Goal: Task Accomplishment & Management: Complete application form

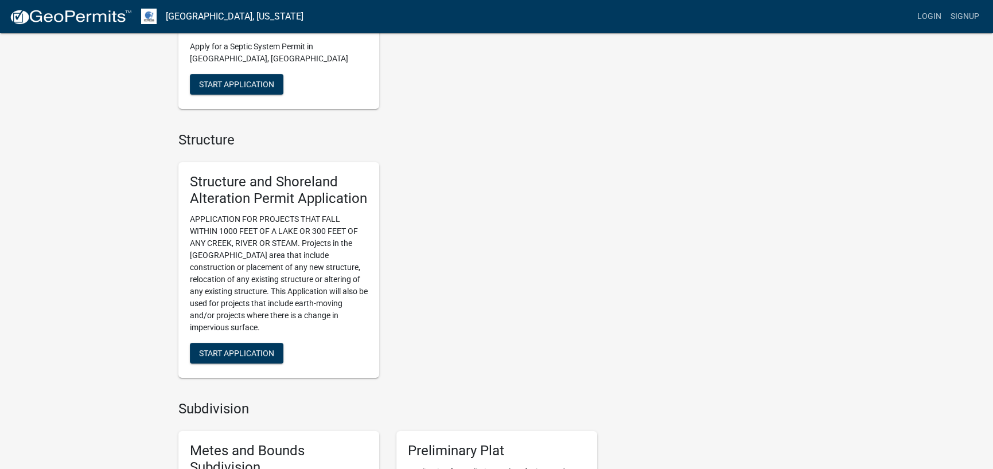
scroll to position [688, 0]
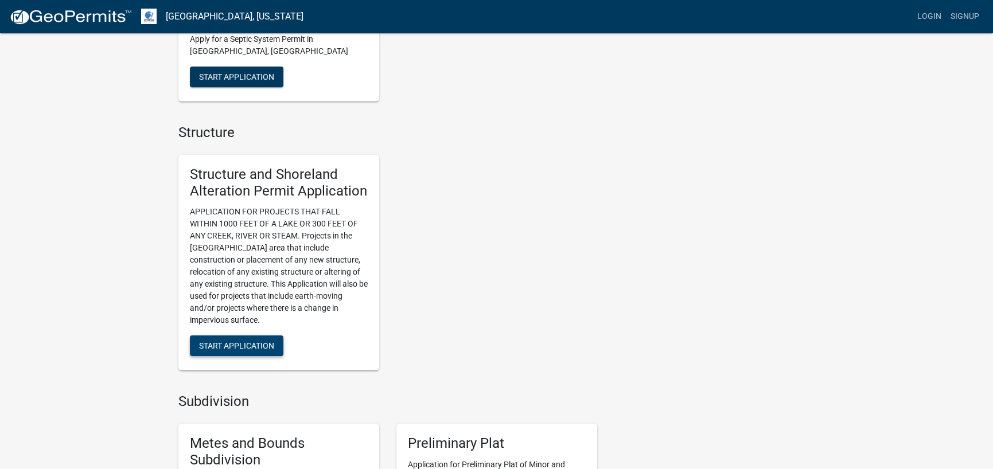
click at [233, 347] on span "Start Application" at bounding box center [236, 345] width 75 height 9
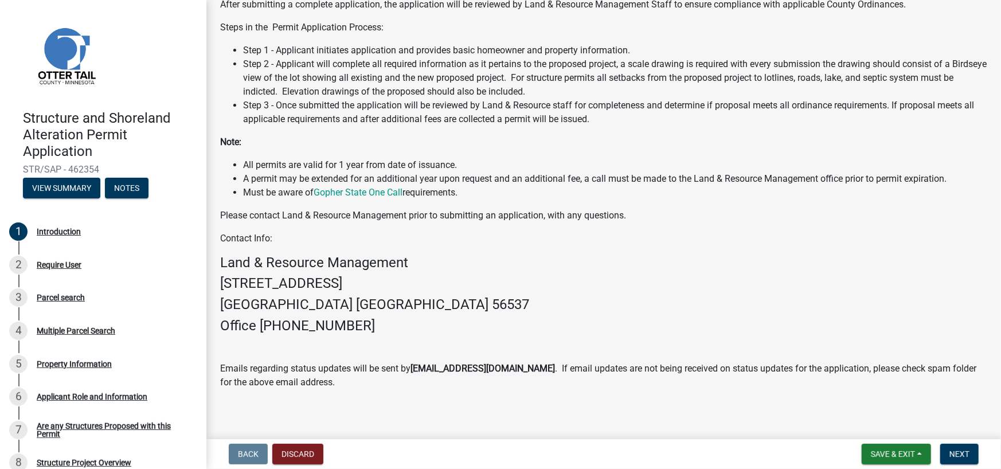
scroll to position [232, 0]
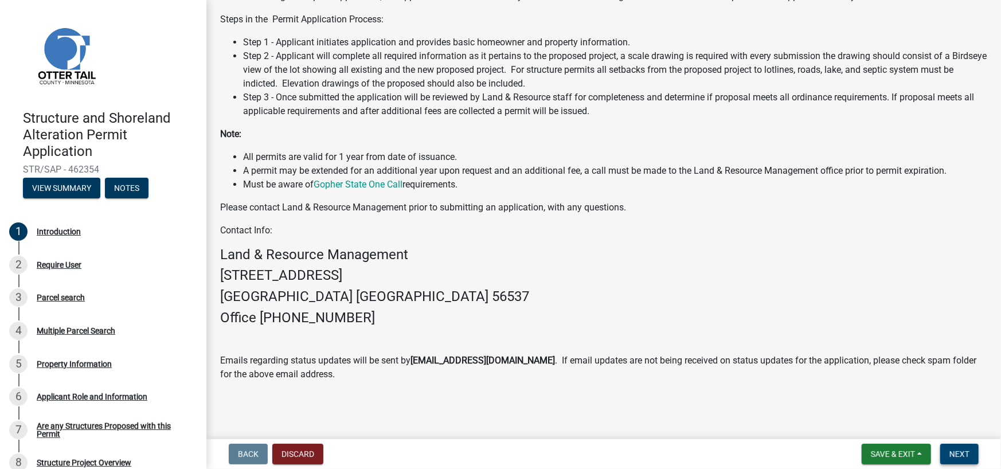
click at [964, 451] on span "Next" at bounding box center [960, 454] width 20 height 9
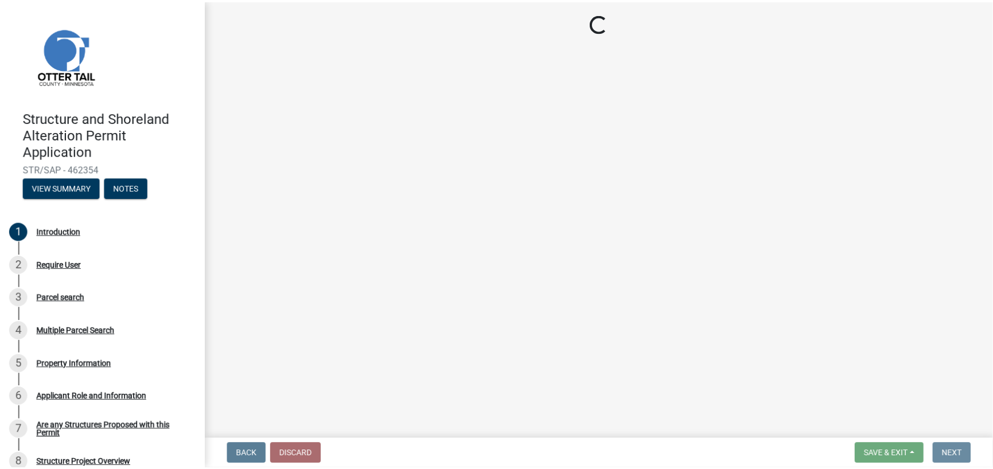
scroll to position [0, 0]
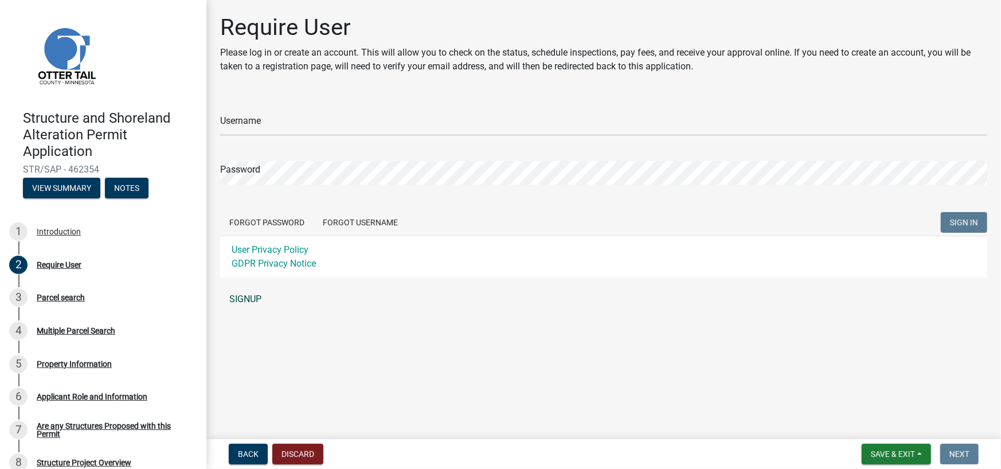
click at [246, 298] on link "SIGNUP" at bounding box center [603, 299] width 767 height 23
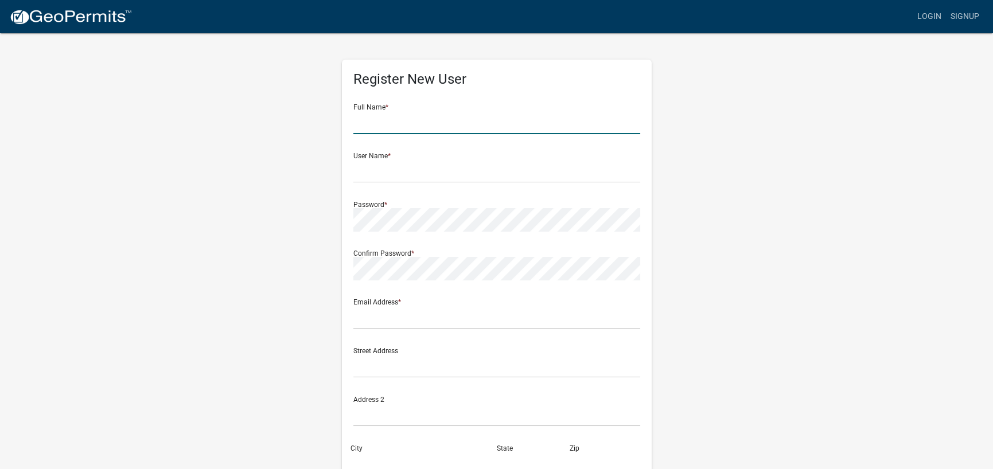
click at [408, 130] on input "text" at bounding box center [496, 123] width 287 height 24
type input "[PERSON_NAME]"
type input "[PERSON_NAME][EMAIL_ADDRESS][DOMAIN_NAME]"
type input "1510 North Trail"
type input "FERGUS FALLS"
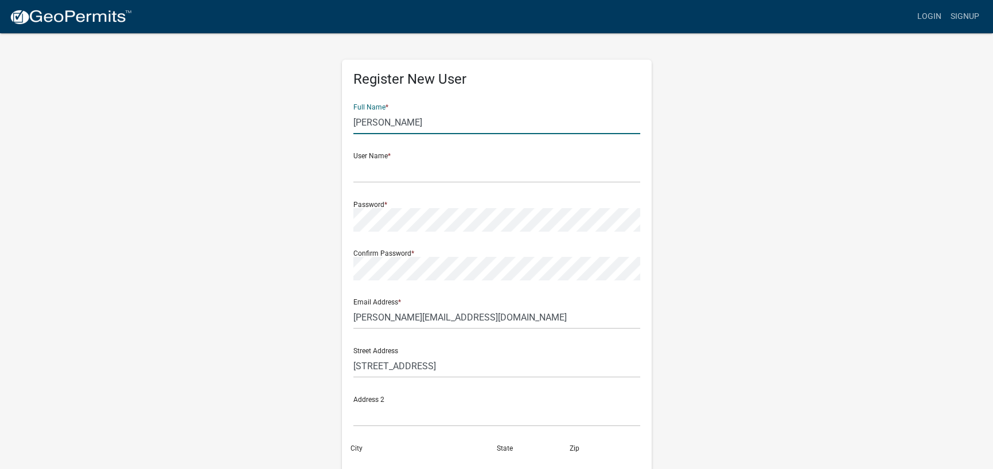
type input "MINNESOTA"
type input "56537"
type input "2182100890"
click at [416, 173] on input "text" at bounding box center [496, 171] width 287 height 24
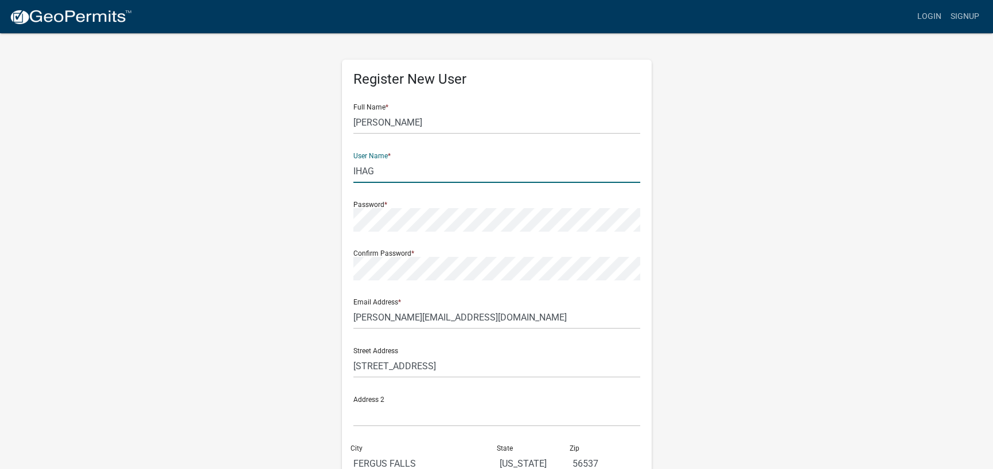
type input "IHAG"
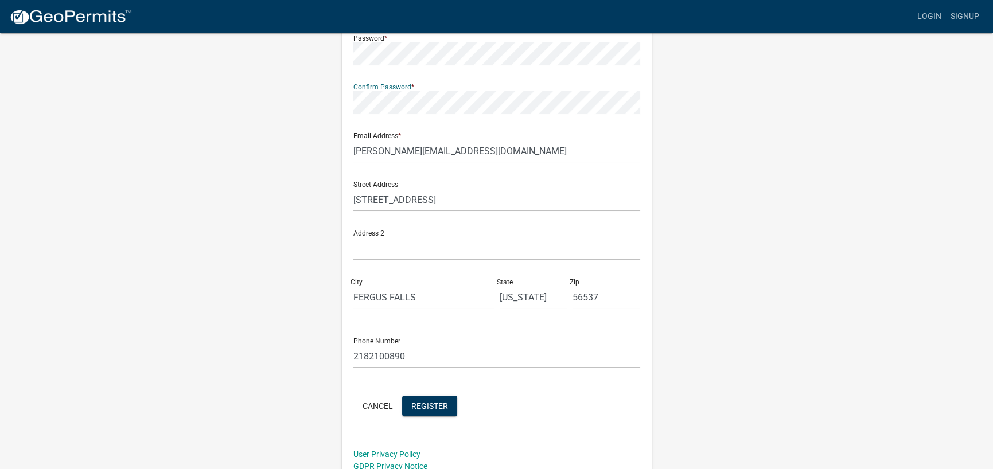
scroll to position [176, 0]
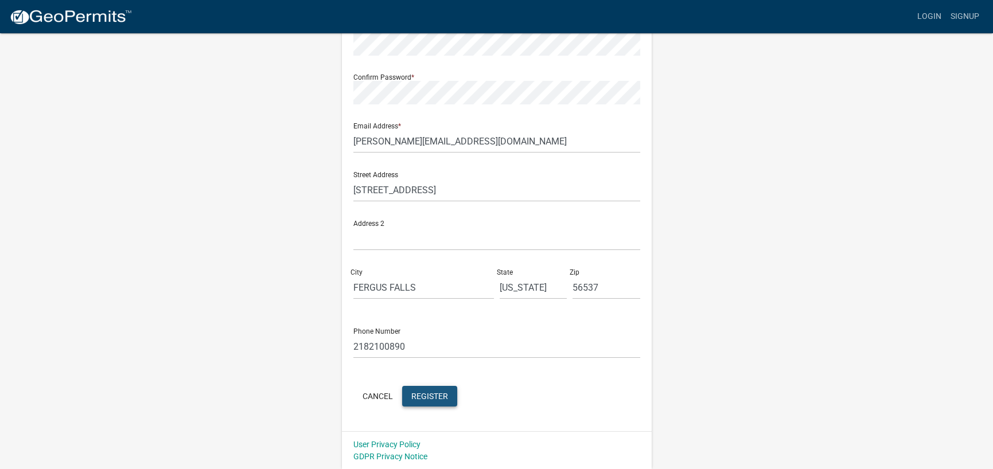
click at [437, 397] on span "Register" at bounding box center [429, 395] width 37 height 9
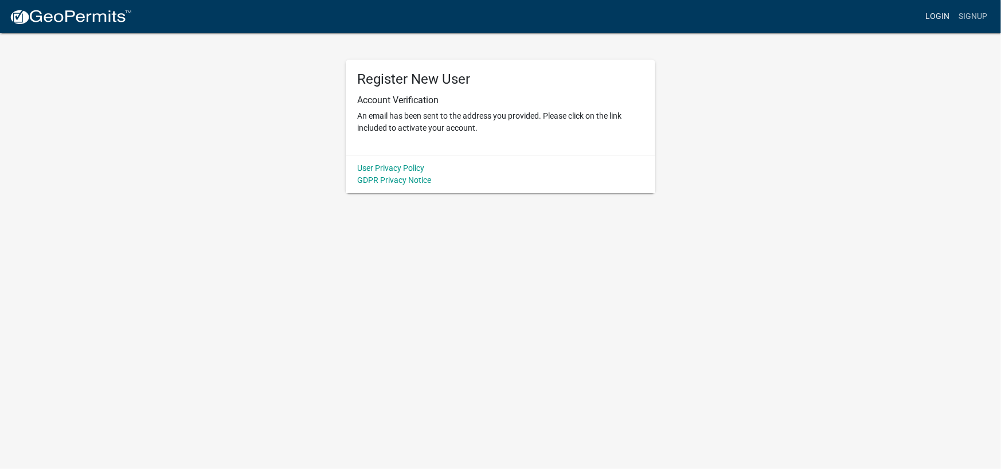
click at [945, 17] on link "Login" at bounding box center [937, 17] width 33 height 22
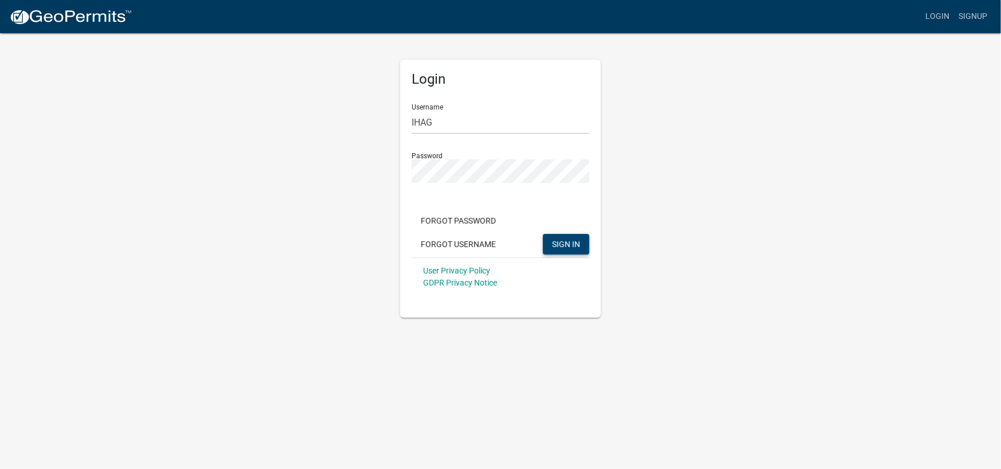
click at [564, 243] on span "SIGN IN" at bounding box center [566, 243] width 28 height 9
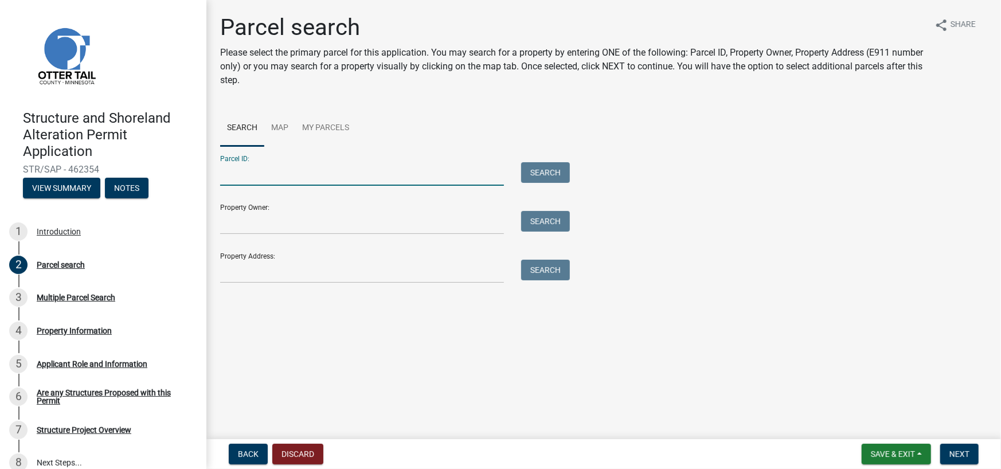
click at [330, 176] on input "Parcel ID:" at bounding box center [362, 174] width 284 height 24
click at [249, 180] on input "Parcel ID:" at bounding box center [362, 174] width 284 height 24
paste input "18-000-15-0099-005"
type input "18-000-15-0099-005"
click at [554, 170] on button "Search" at bounding box center [545, 172] width 49 height 21
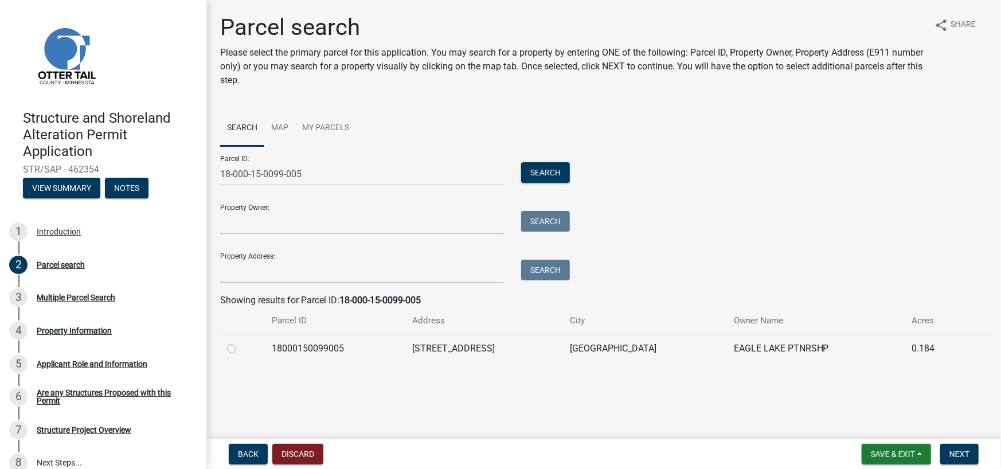
click at [241, 342] on label at bounding box center [241, 342] width 0 height 0
click at [241, 349] on input "radio" at bounding box center [244, 345] width 7 height 7
radio input "true"
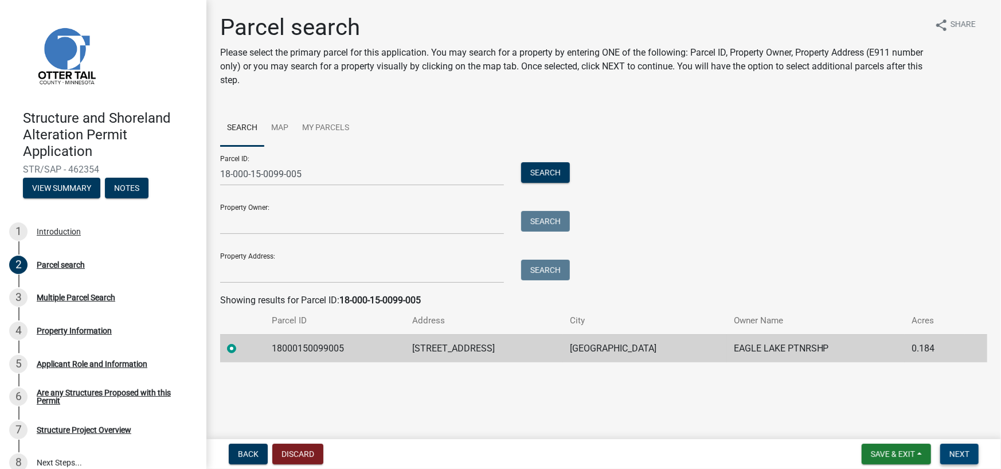
click at [965, 451] on span "Next" at bounding box center [960, 454] width 20 height 9
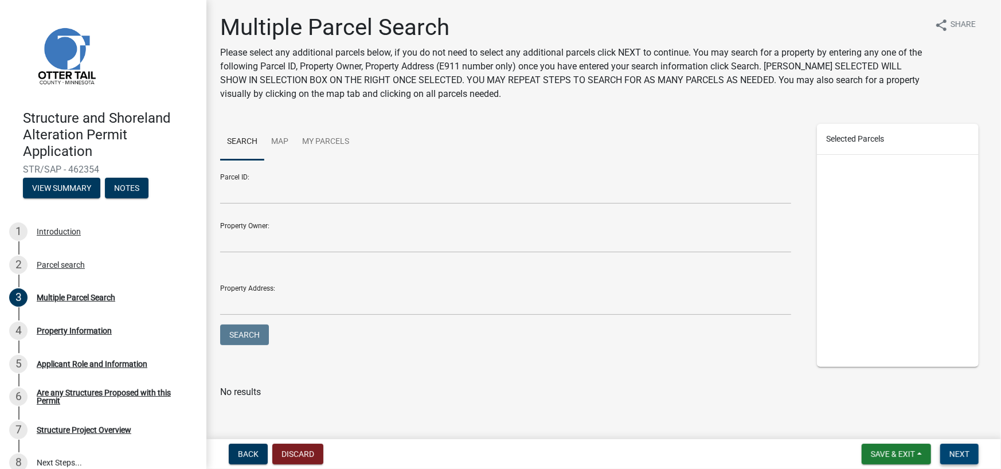
click at [969, 449] on button "Next" at bounding box center [960, 454] width 38 height 21
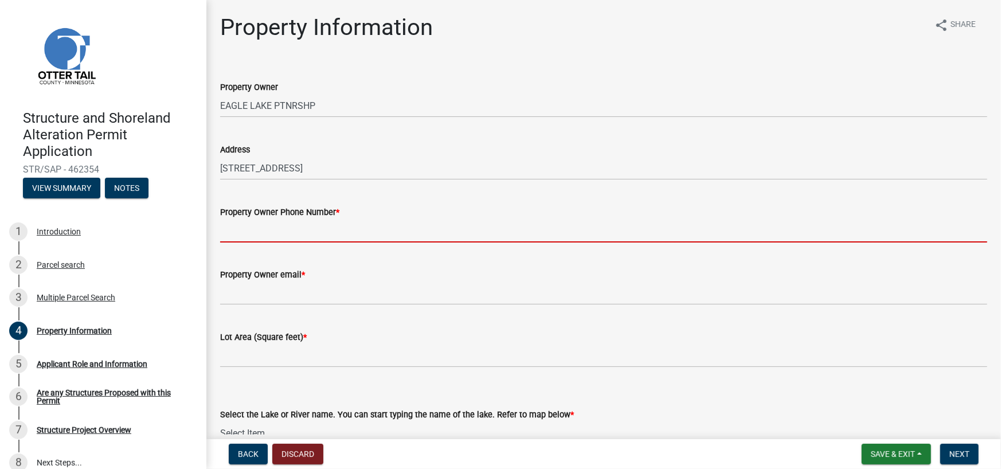
click at [309, 235] on input "Property Owner Phone Number *" at bounding box center [603, 231] width 767 height 24
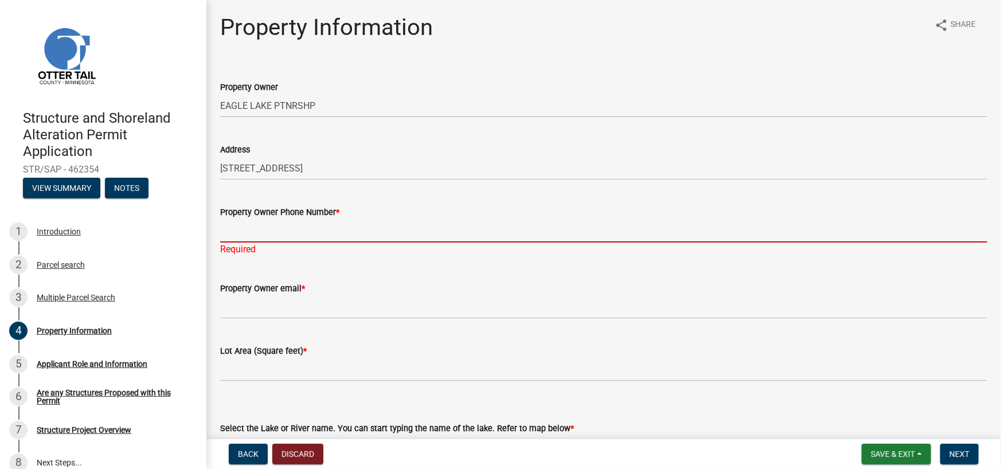
click at [327, 228] on input "Property Owner Phone Number *" at bounding box center [603, 231] width 767 height 24
click at [283, 235] on input "Property Owner Phone Number *" at bounding box center [603, 231] width 767 height 24
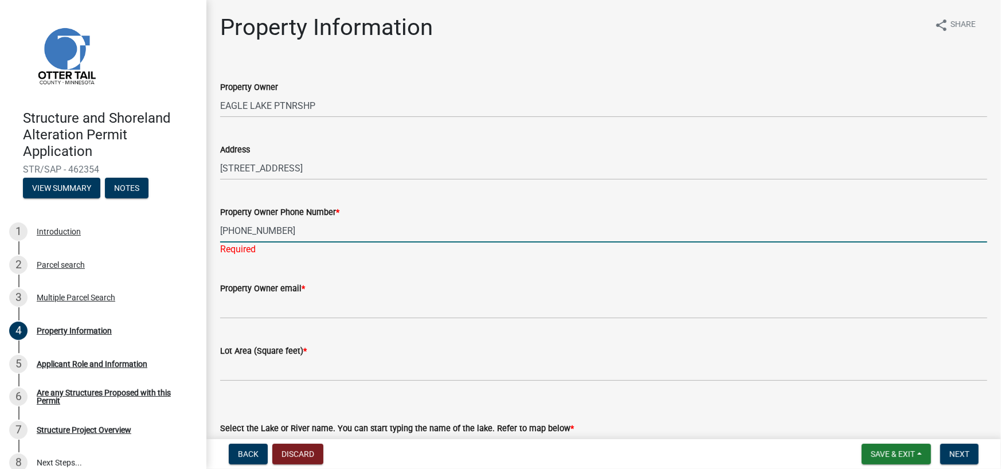
type input "[PHONE_NUMBER]"
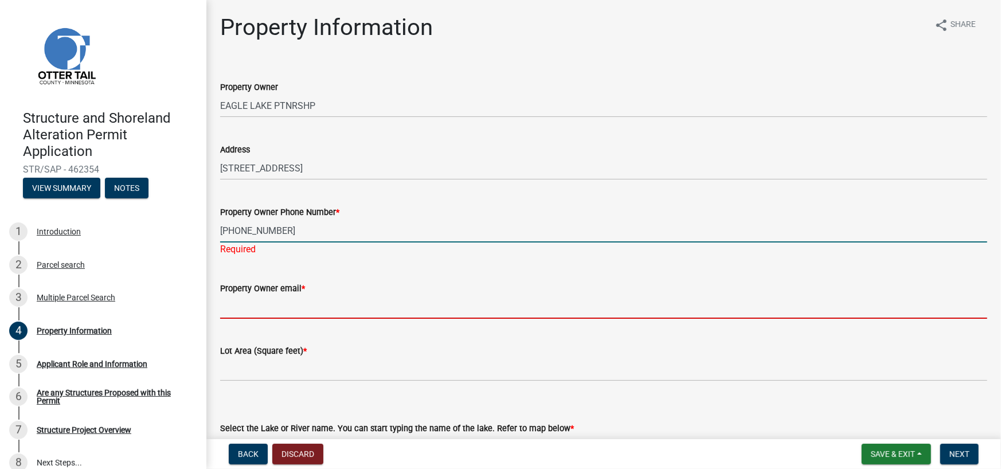
click at [286, 309] on wm-data-entity-input "Property Owner email *" at bounding box center [603, 297] width 767 height 63
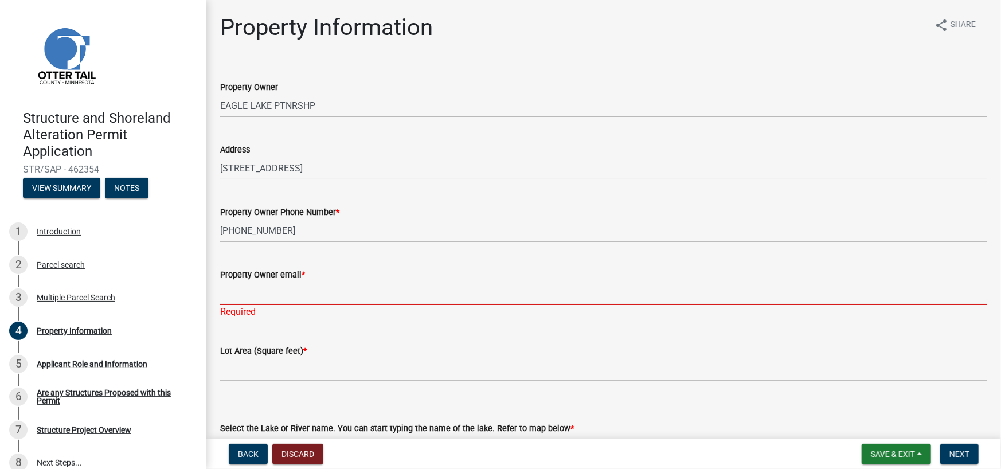
click at [246, 292] on input "Property Owner email *" at bounding box center [603, 294] width 767 height 24
paste input "[EMAIL_ADDRESS][DOMAIN_NAME]"
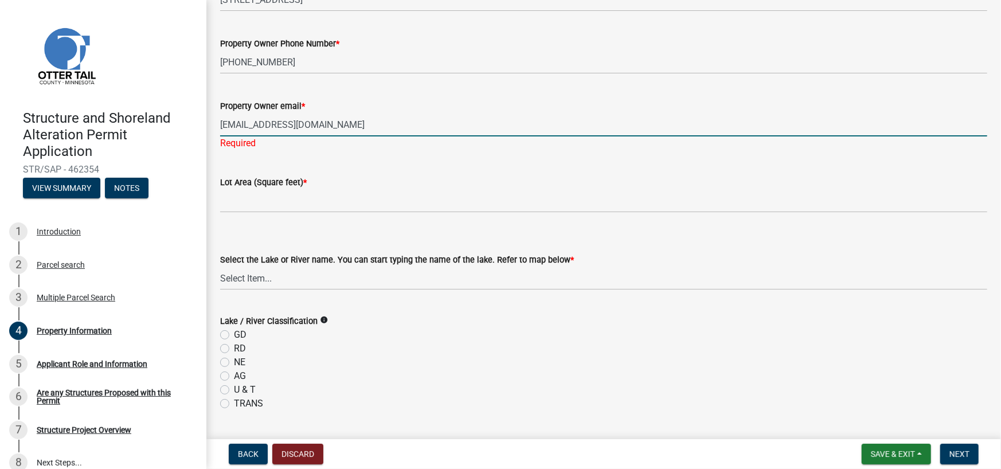
scroll to position [172, 0]
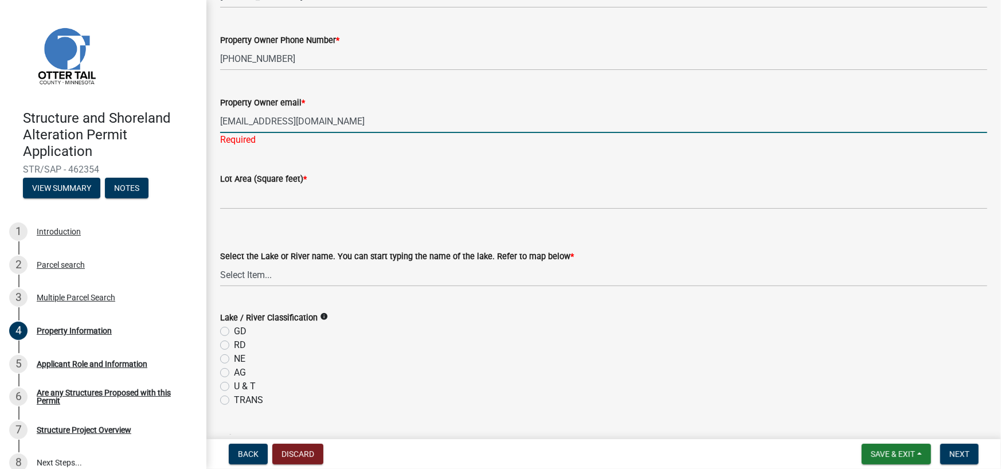
type input "[EMAIL_ADDRESS][DOMAIN_NAME]"
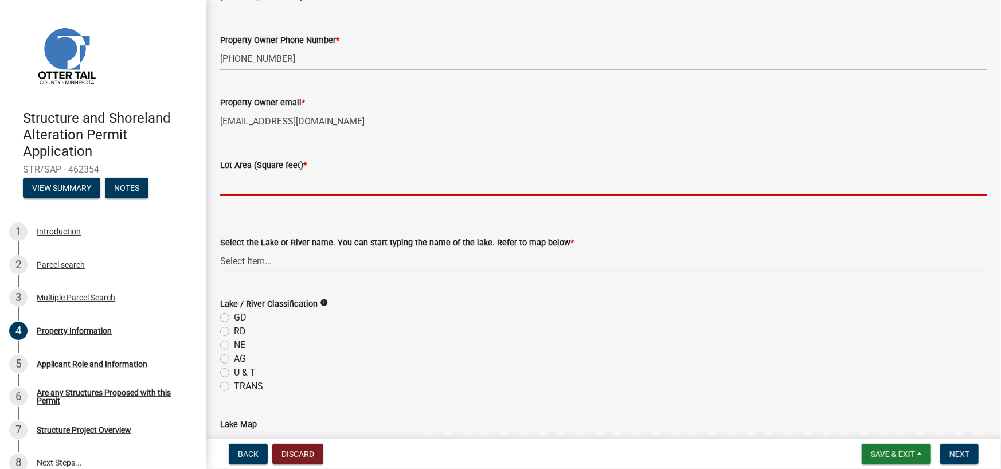
click at [304, 195] on input "text" at bounding box center [603, 184] width 767 height 24
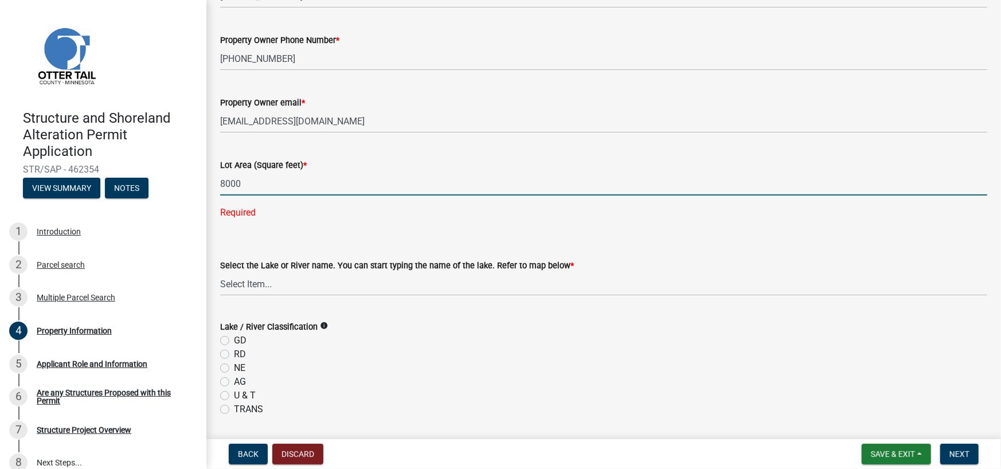
type input "8000"
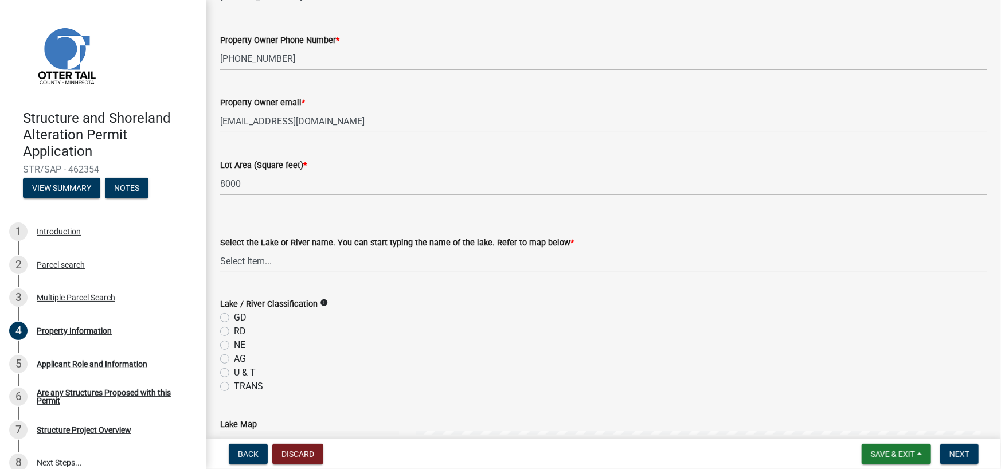
click at [330, 245] on form "Select the Lake or River name. You can start typing the name of the lake. Refer…" at bounding box center [603, 247] width 767 height 51
click at [284, 262] on select "Select Item... None [PERSON_NAME] 56-031 [PERSON_NAME] 56-118 [PERSON_NAME] 56-…" at bounding box center [603, 261] width 767 height 24
select select "2d6f3b2e-28b0-4a7e-9ef9-e971b7bc4137"
click at [320, 261] on select "Select Item... None [PERSON_NAME] 56-031 [PERSON_NAME] 56-118 [PERSON_NAME] 56-…" at bounding box center [603, 261] width 767 height 24
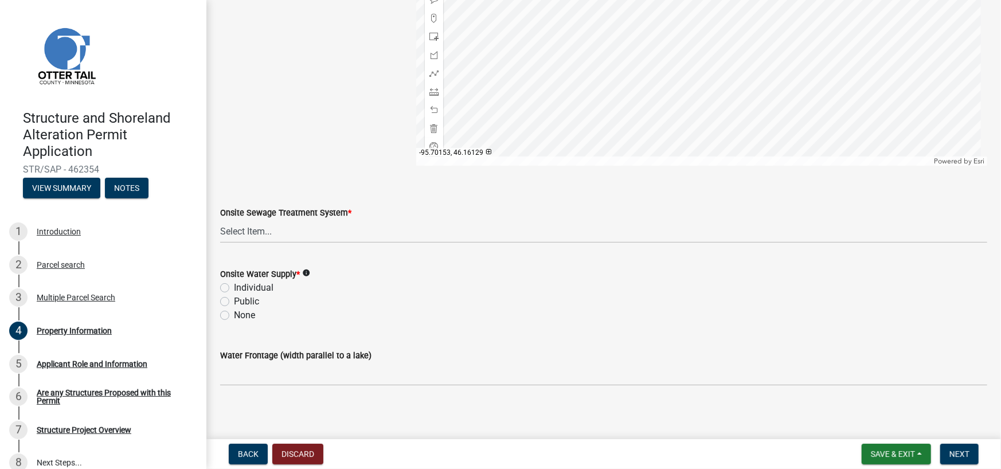
scroll to position [729, 0]
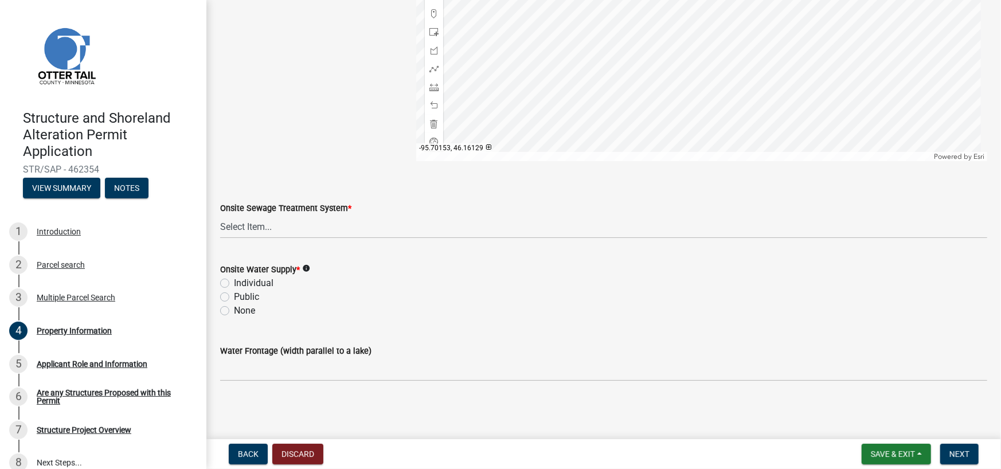
click at [234, 280] on label "Individual" at bounding box center [254, 283] width 40 height 14
click at [234, 280] on input "Individual" at bounding box center [237, 279] width 7 height 7
radio input "true"
click at [275, 223] on select "Select Item... L&R Certificate of Compliance within 5yrs Compliance Inspection …" at bounding box center [603, 227] width 767 height 24
click at [220, 215] on select "Select Item... L&R Certificate of Compliance within 5yrs Compliance Inspection …" at bounding box center [603, 227] width 767 height 24
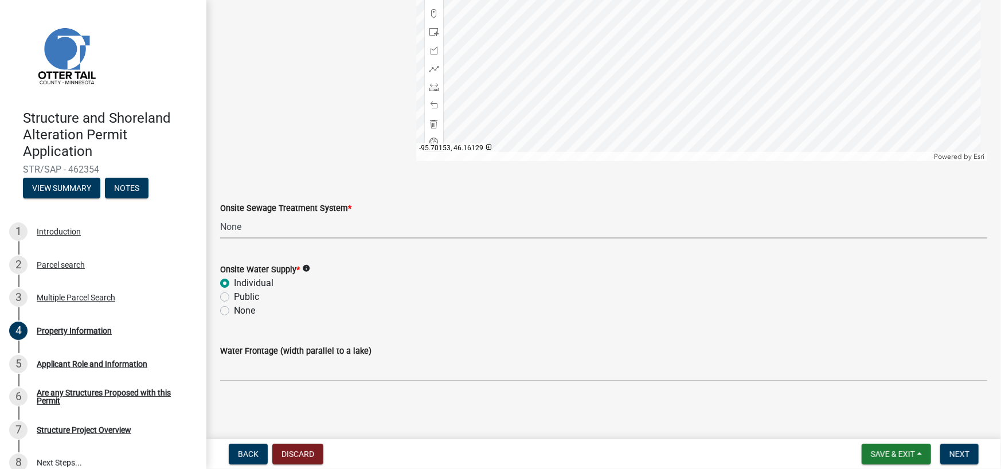
select select "9233bc03-43b7-4bc3-a622-0f4482adc204"
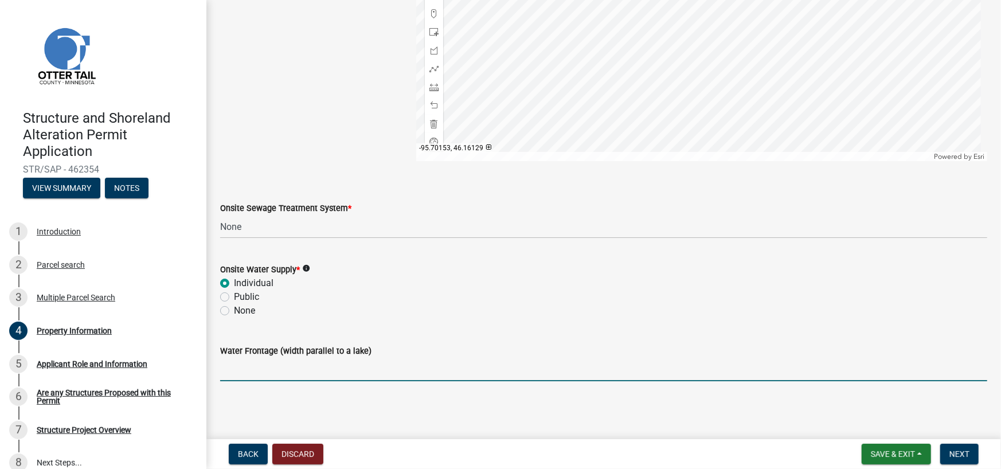
click at [365, 375] on input "Water Frontage (width parallel to a lake)" at bounding box center [603, 370] width 767 height 24
type input "100"
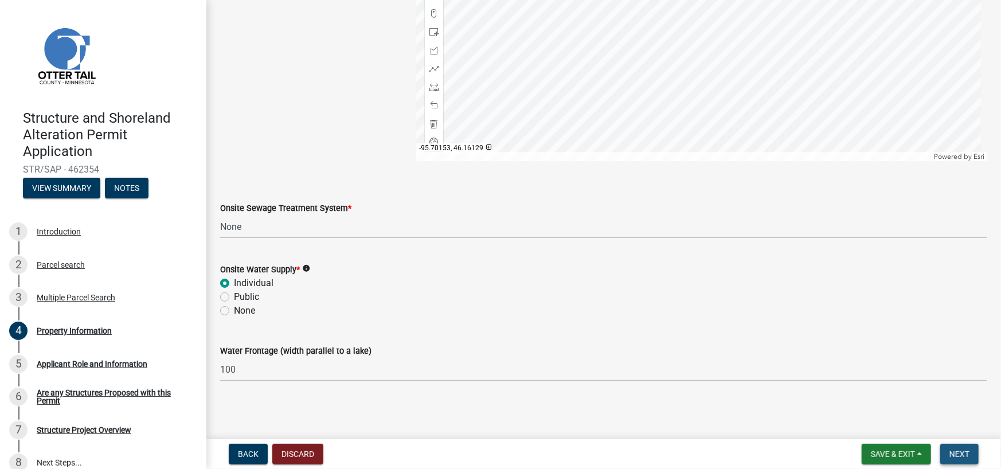
click at [963, 451] on span "Next" at bounding box center [960, 454] width 20 height 9
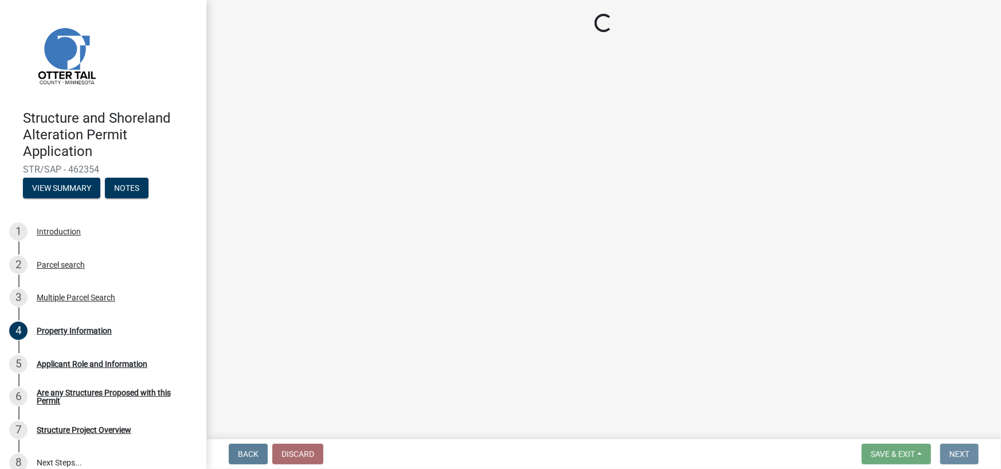
scroll to position [0, 0]
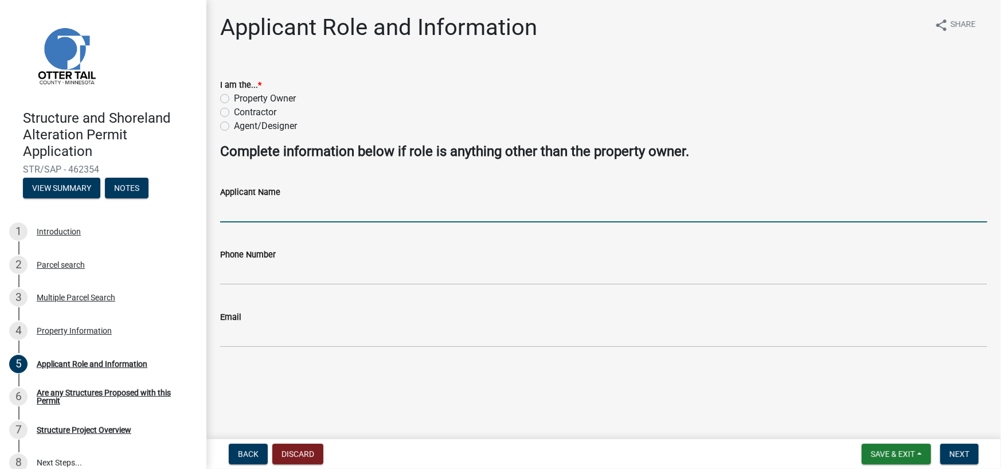
click at [262, 208] on input "Applicant Name" at bounding box center [603, 211] width 767 height 24
type input "[PERSON_NAME]"
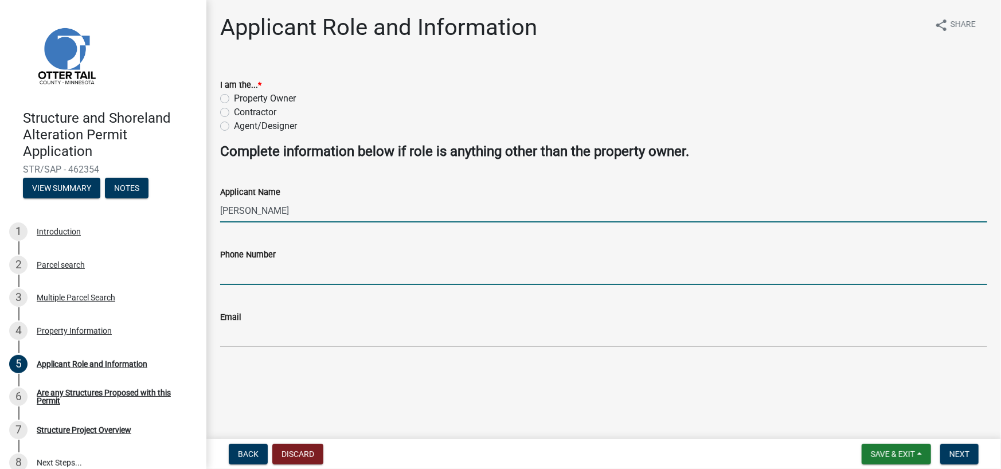
type input "2182100890"
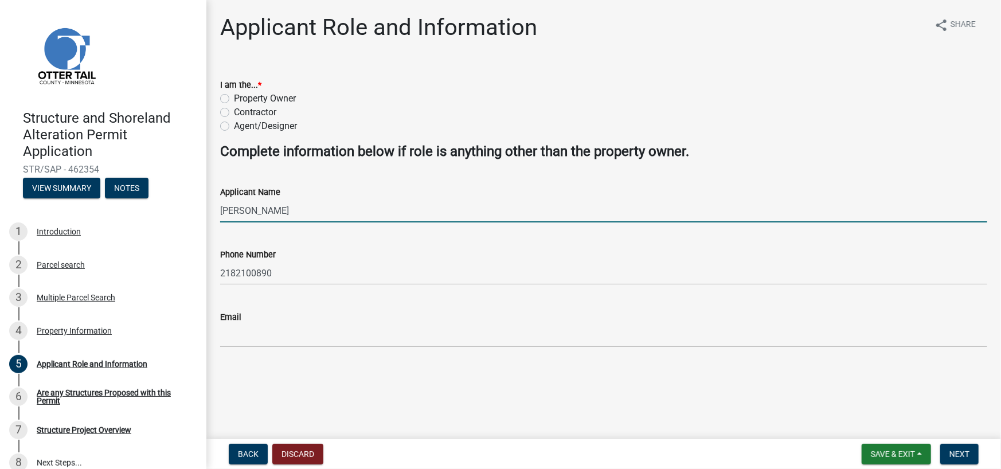
type input "[PERSON_NAME][EMAIL_ADDRESS][DOMAIN_NAME]"
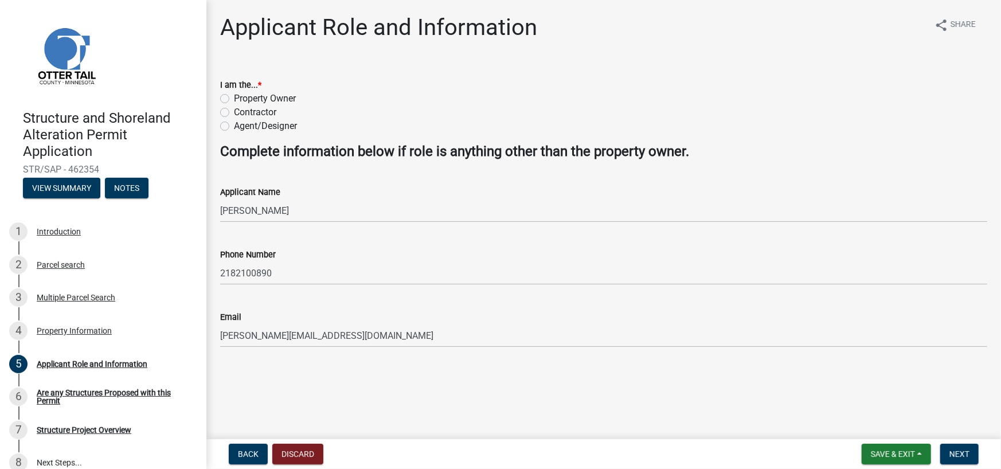
click at [234, 112] on label "Contractor" at bounding box center [255, 113] width 42 height 14
click at [234, 112] on input "Contractor" at bounding box center [237, 109] width 7 height 7
radio input "true"
click at [966, 455] on span "Next" at bounding box center [960, 454] width 20 height 9
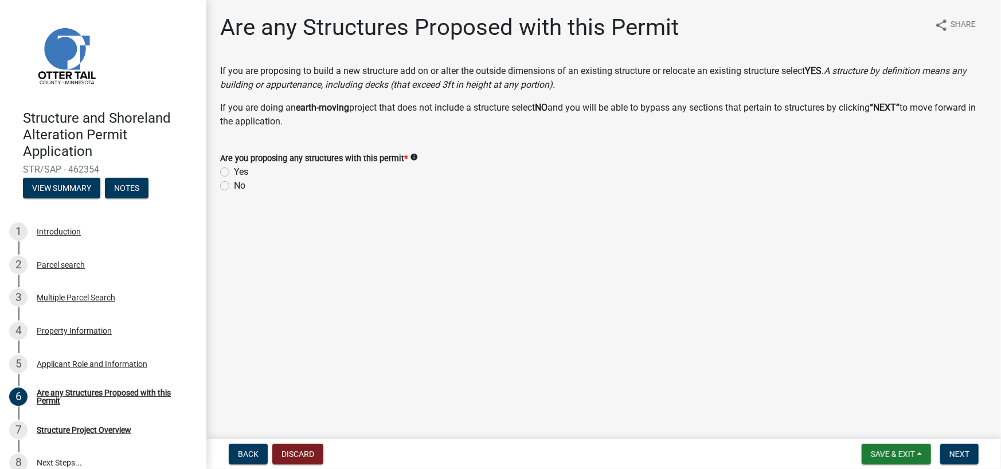
click at [229, 186] on div "No" at bounding box center [603, 186] width 767 height 14
click at [234, 188] on label "No" at bounding box center [239, 186] width 11 height 14
click at [234, 186] on input "No" at bounding box center [237, 182] width 7 height 7
radio input "true"
click at [966, 453] on span "Next" at bounding box center [960, 454] width 20 height 9
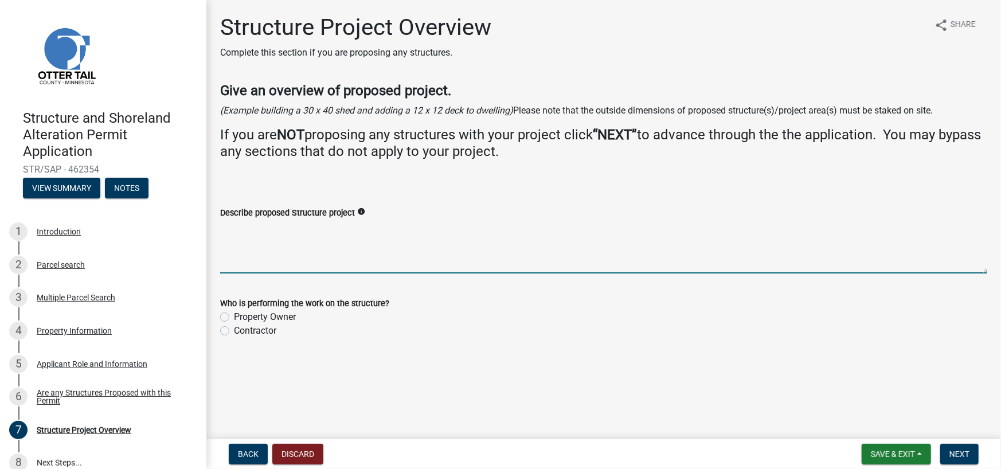
click at [270, 266] on textarea "Describe proposed Structure project" at bounding box center [603, 247] width 767 height 54
type textarea "Remove existing wood patio. Install new wood patio ( ground level, no railings …"
drag, startPoint x: 222, startPoint y: 330, endPoint x: 229, endPoint y: 331, distance: 7.5
click at [234, 330] on label "Contractor" at bounding box center [255, 331] width 42 height 14
click at [234, 330] on input "Contractor" at bounding box center [237, 327] width 7 height 7
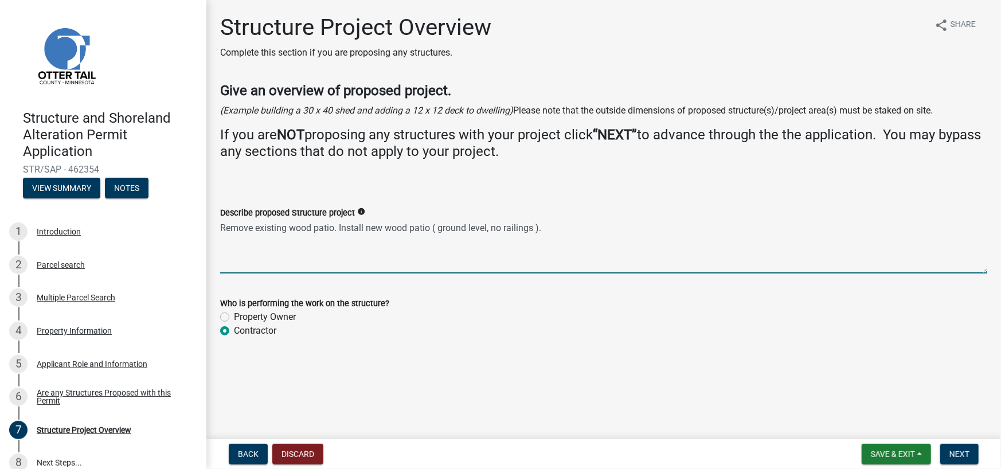
radio input "true"
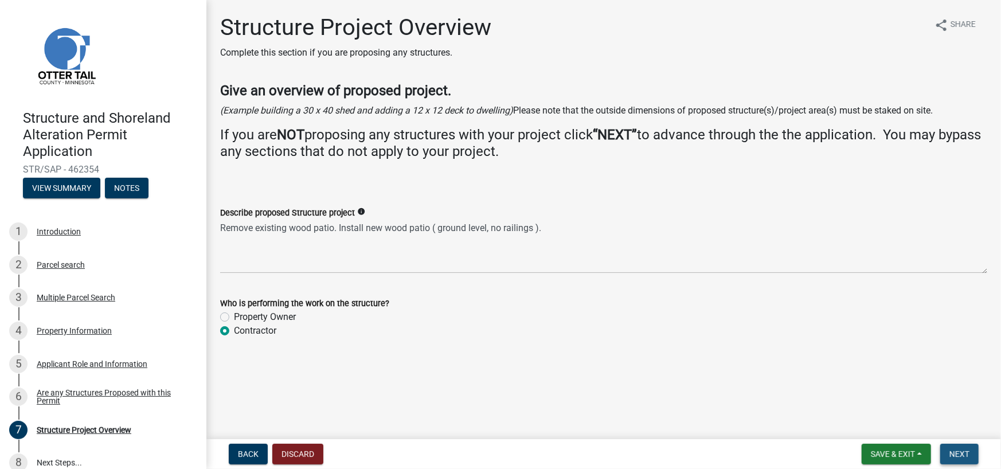
click at [961, 452] on span "Next" at bounding box center [960, 454] width 20 height 9
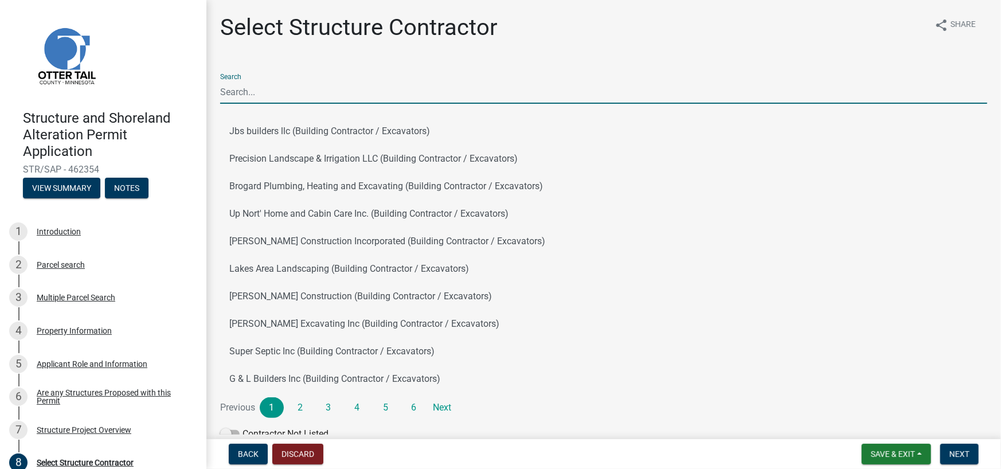
click at [338, 92] on input "Search" at bounding box center [603, 92] width 767 height 24
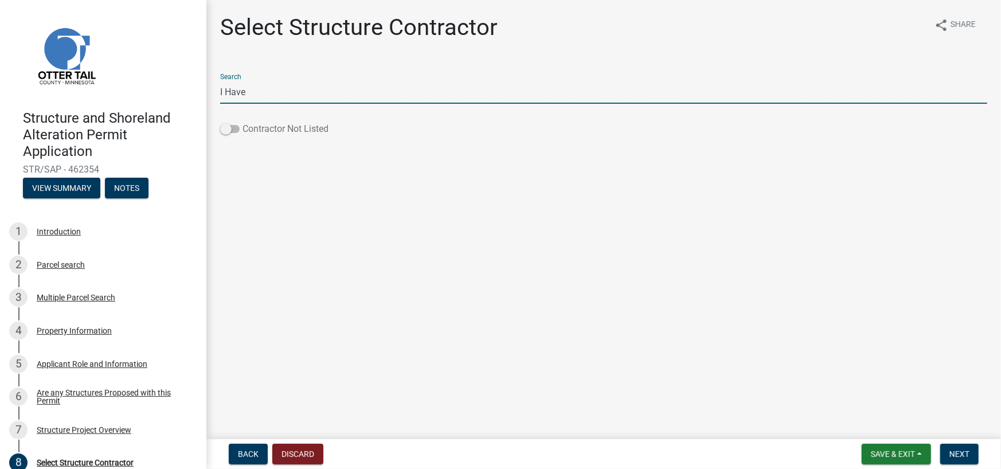
type input "I Have"
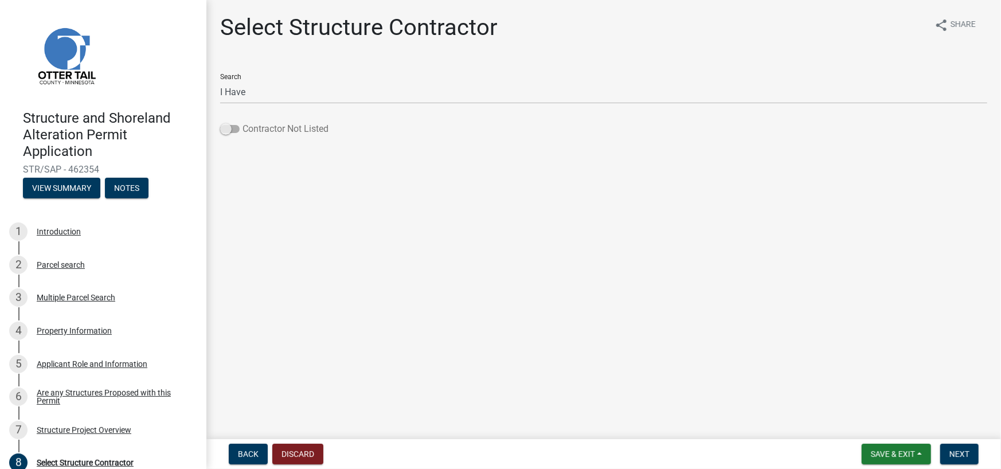
click at [229, 128] on span at bounding box center [230, 129] width 20 height 8
click at [243, 122] on input "Contractor Not Listed" at bounding box center [243, 122] width 0 height 0
click at [968, 455] on span "Next" at bounding box center [960, 454] width 20 height 9
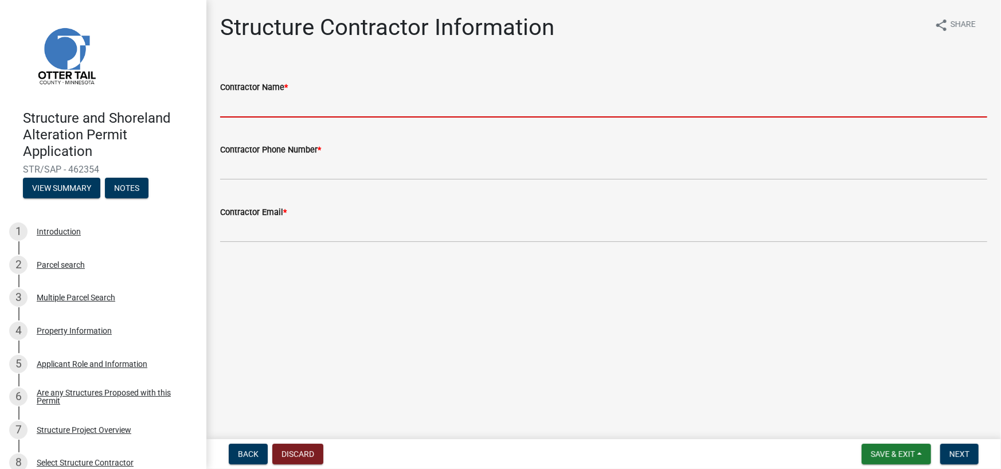
click at [269, 102] on input "Contractor Name *" at bounding box center [603, 106] width 767 height 24
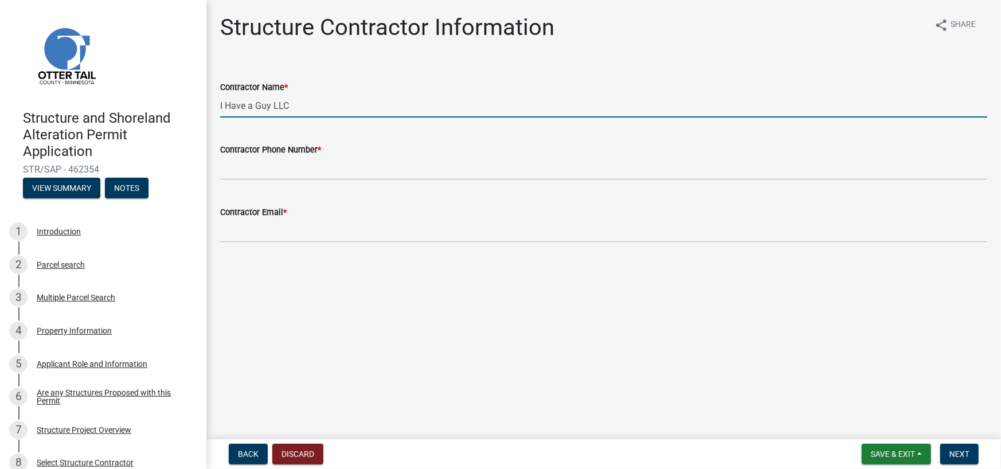
type input "I Have a Guy LLC"
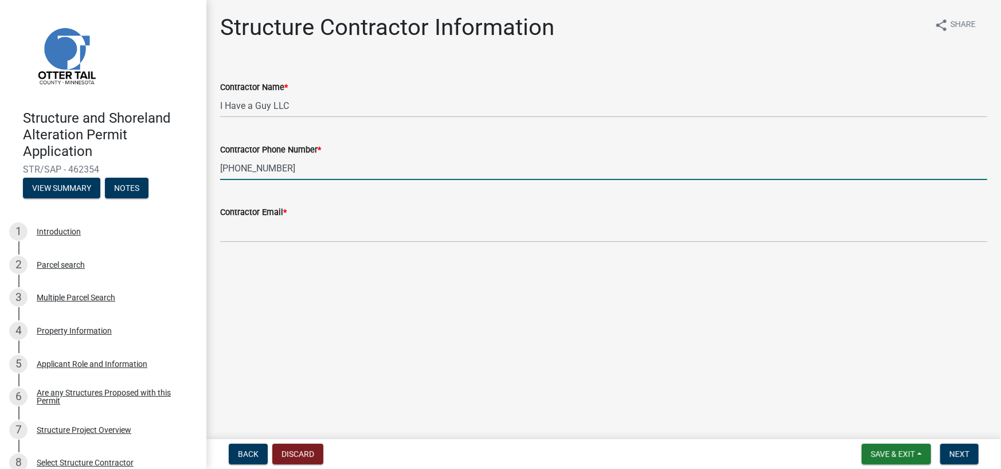
type input "[PHONE_NUMBER]"
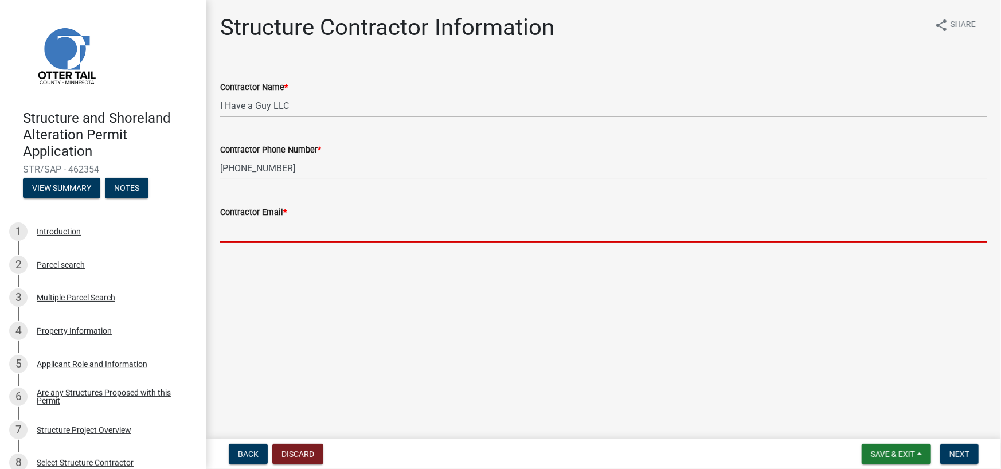
click at [268, 233] on input "Contractor Email *" at bounding box center [603, 231] width 767 height 24
type input "[PERSON_NAME][EMAIL_ADDRESS][DOMAIN_NAME]"
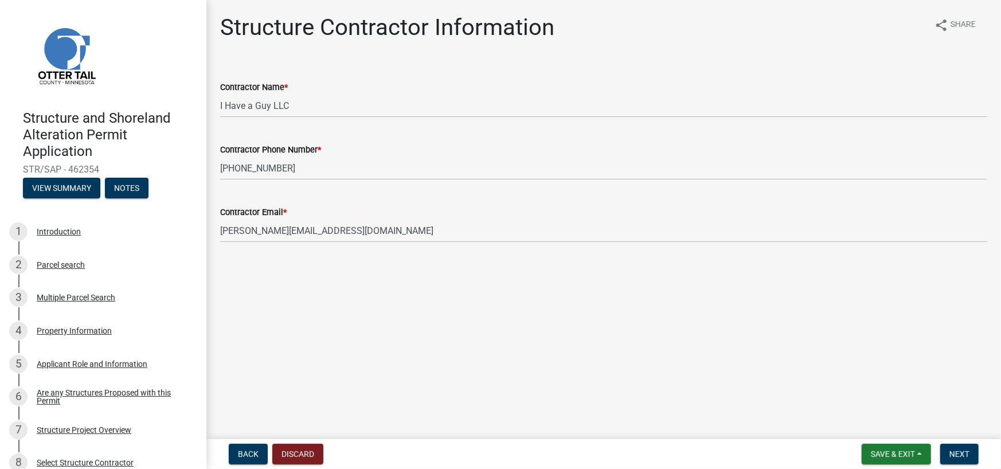
click at [567, 295] on main "Structure Contractor Information share Share Contractor Name * I Have a Guy LLC…" at bounding box center [603, 217] width 795 height 435
click at [955, 451] on span "Next" at bounding box center [960, 454] width 20 height 9
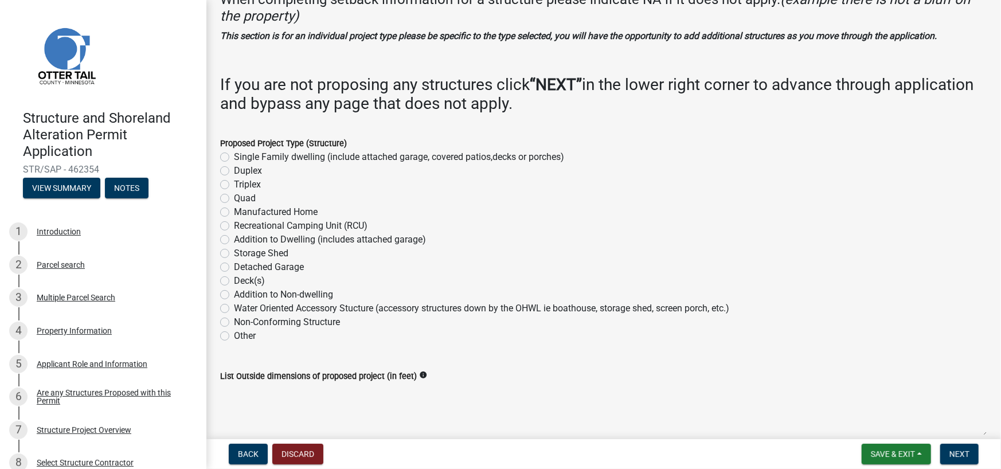
scroll to position [57, 0]
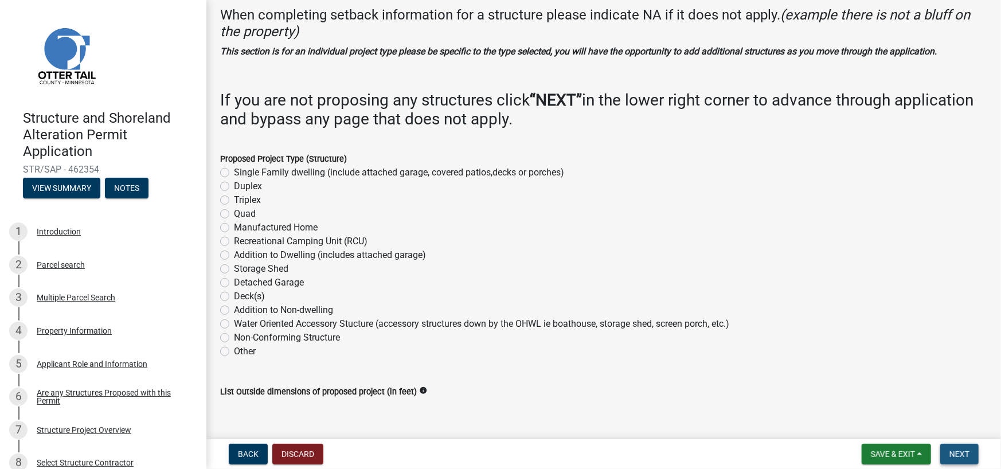
click at [969, 452] on span "Next" at bounding box center [960, 454] width 20 height 9
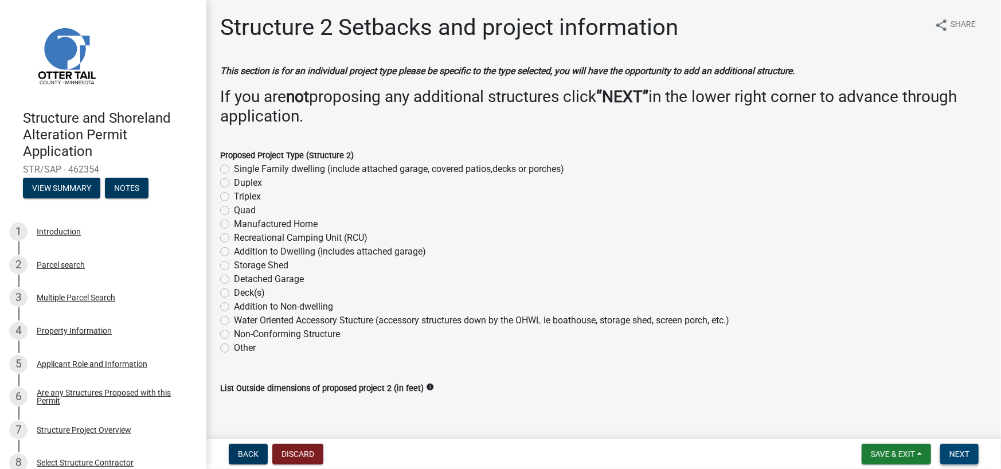
click at [960, 448] on button "Next" at bounding box center [960, 454] width 38 height 21
click at [957, 458] on span "Next" at bounding box center [960, 454] width 20 height 9
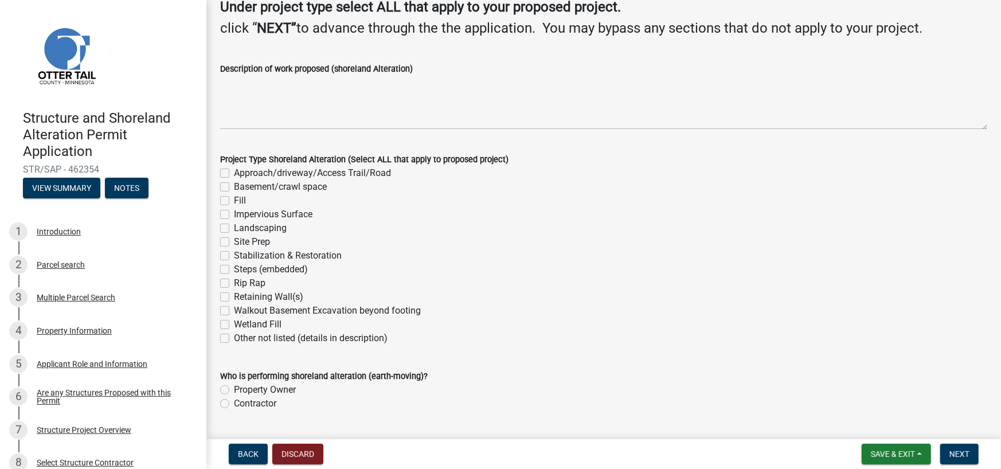
scroll to position [115, 0]
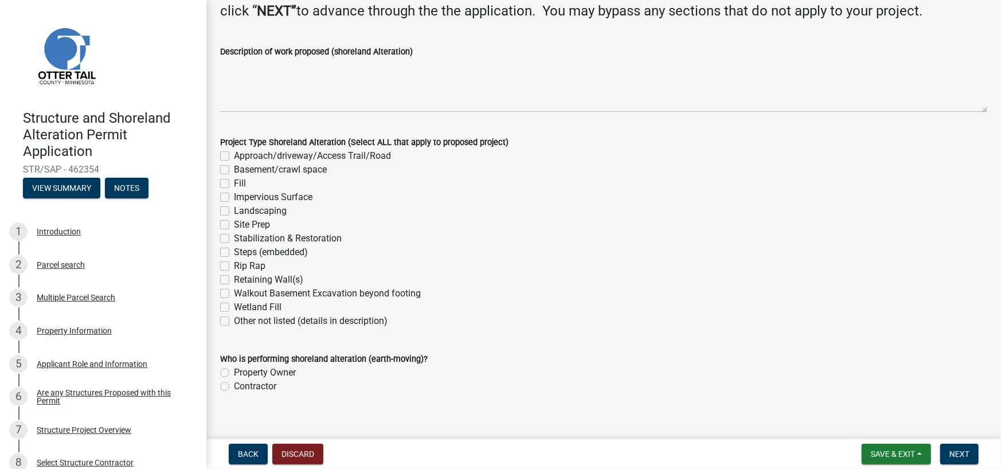
click at [234, 197] on label "Impervious Surface" at bounding box center [273, 197] width 79 height 14
click at [234, 197] on input "Impervious Surface" at bounding box center [237, 193] width 7 height 7
checkbox input "true"
checkbox input "false"
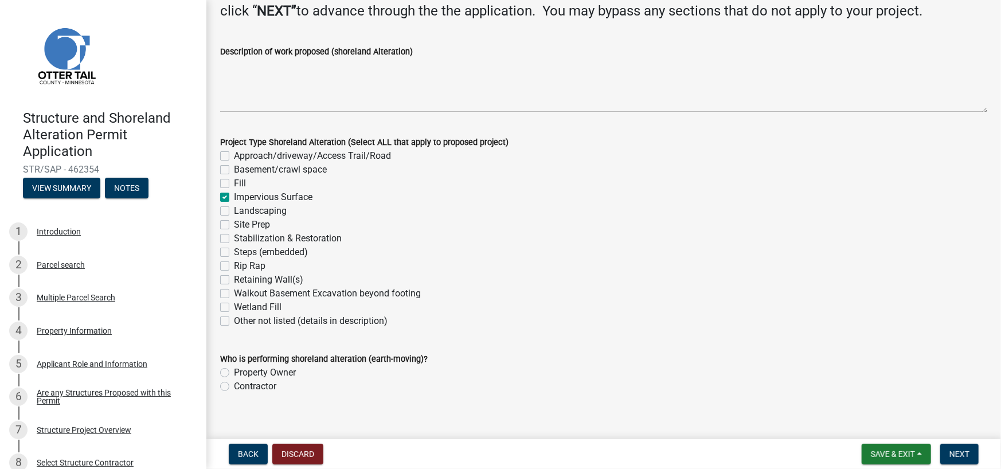
checkbox input "false"
checkbox input "true"
checkbox input "false"
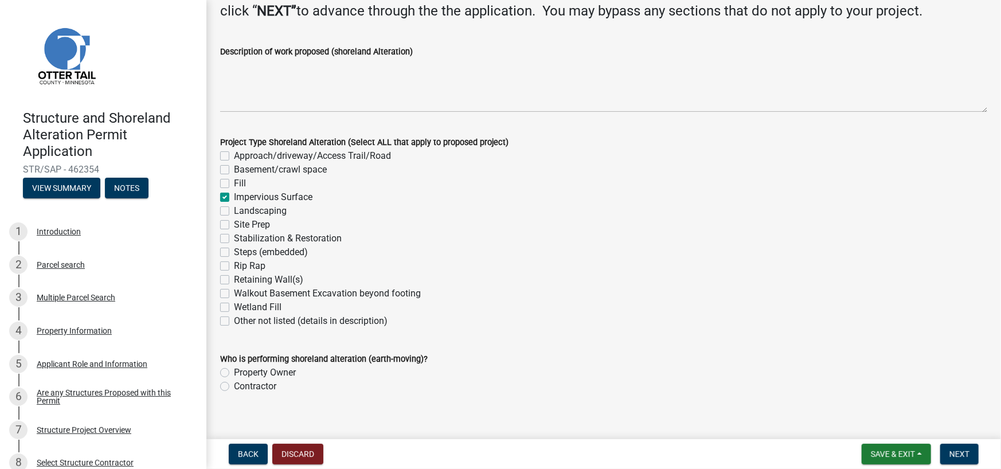
checkbox input "false"
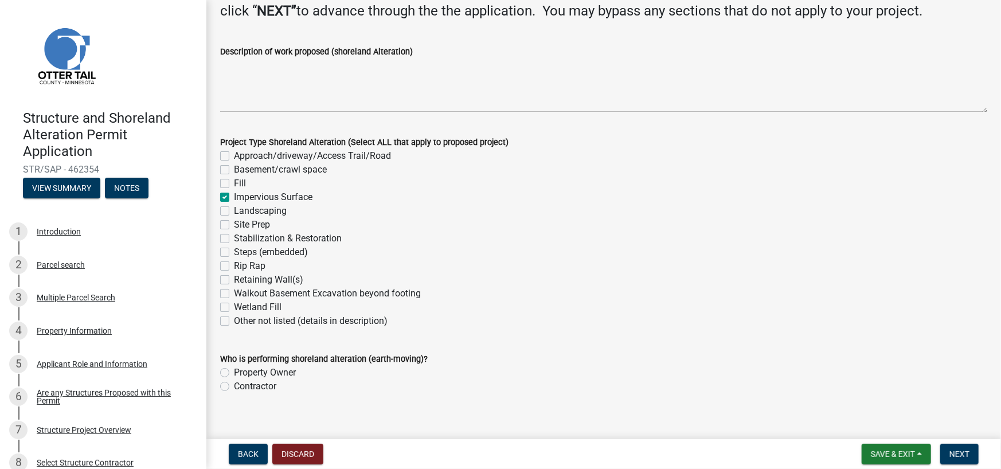
checkbox input "false"
click at [234, 385] on label "Contractor" at bounding box center [255, 387] width 42 height 14
click at [234, 385] on input "Contractor" at bounding box center [237, 383] width 7 height 7
radio input "true"
click at [962, 454] on span "Next" at bounding box center [960, 454] width 20 height 9
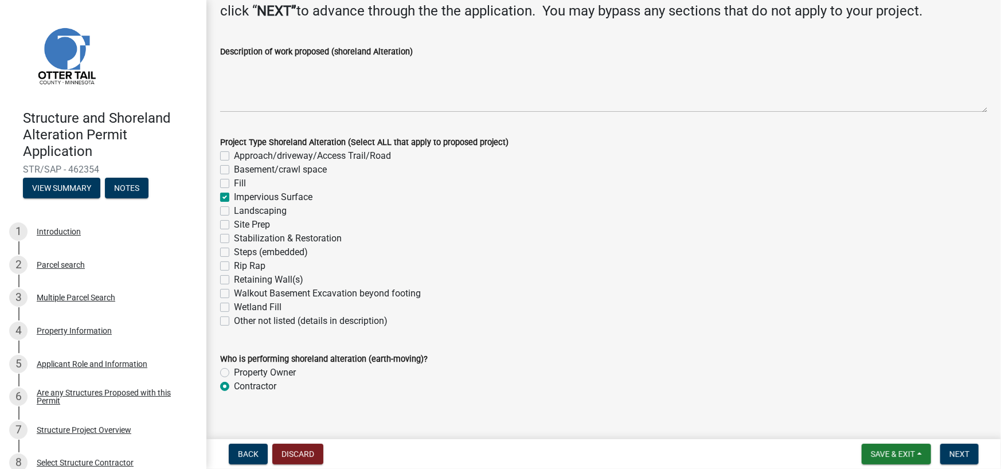
scroll to position [0, 0]
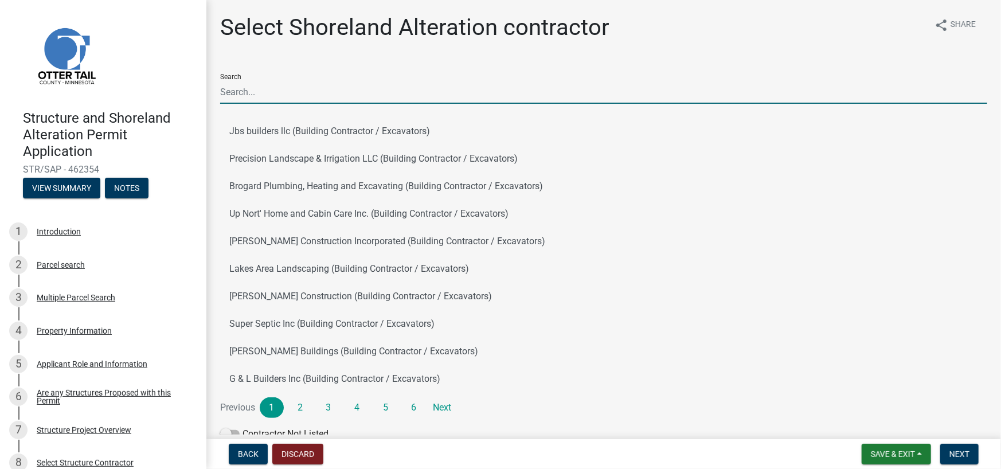
click at [370, 92] on input "Search" at bounding box center [603, 92] width 767 height 24
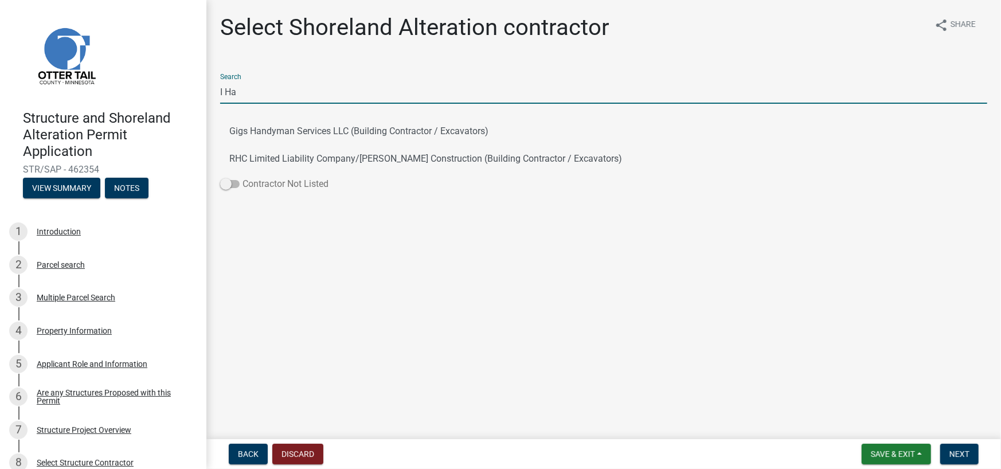
type input "I Ha"
click at [230, 182] on span at bounding box center [230, 184] width 20 height 8
click at [243, 177] on input "Contractor Not Listed" at bounding box center [243, 177] width 0 height 0
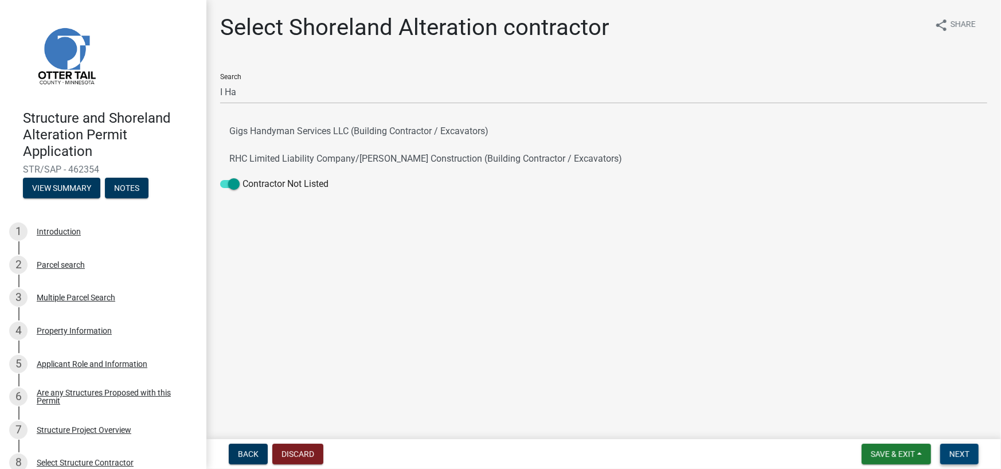
click at [964, 452] on span "Next" at bounding box center [960, 454] width 20 height 9
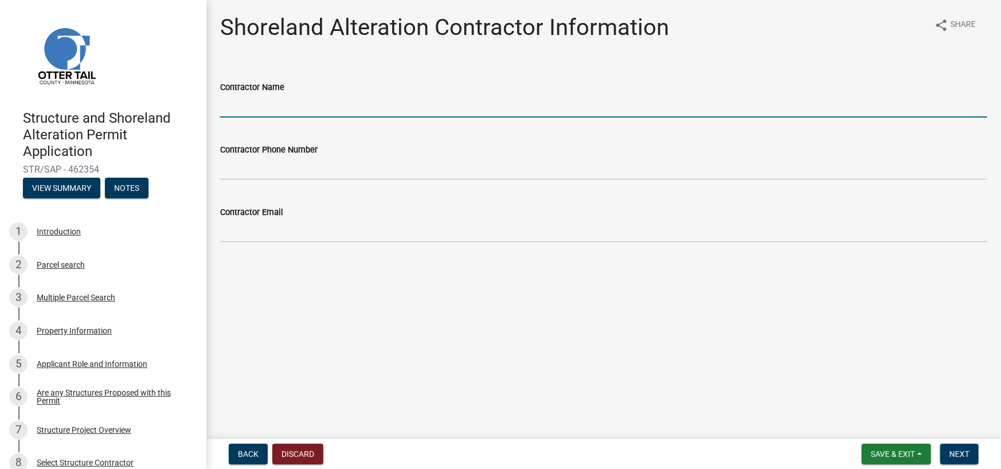
click at [295, 106] on input "Contractor Name" at bounding box center [603, 106] width 767 height 24
type input "I Have a Guy LLC"
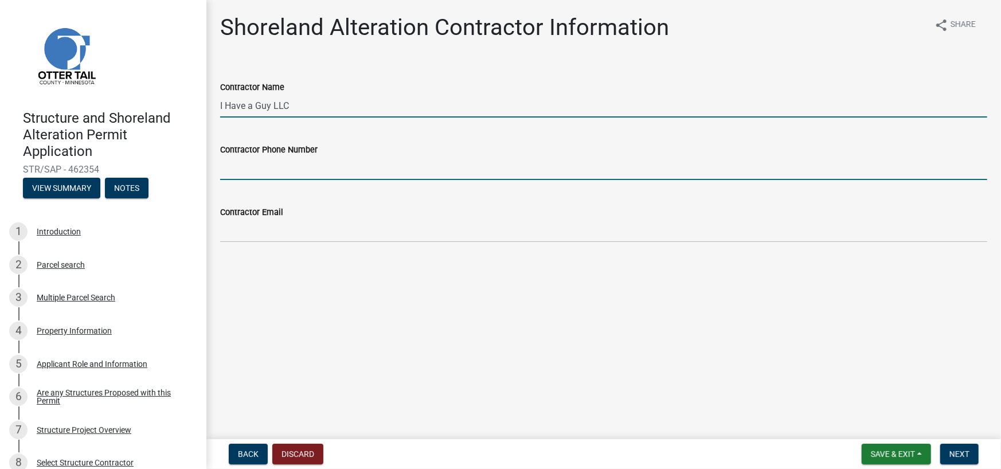
click at [302, 167] on input "Contractor Phone Number" at bounding box center [603, 169] width 767 height 24
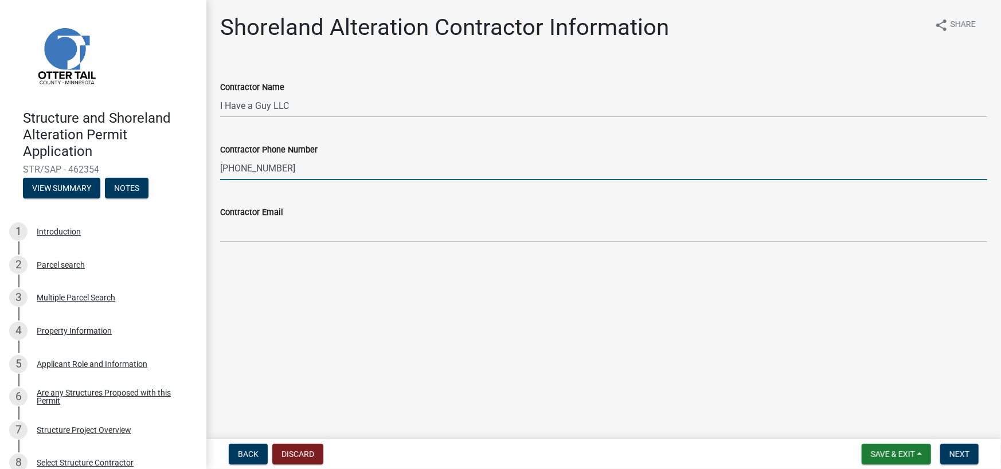
type input "[PHONE_NUMBER]"
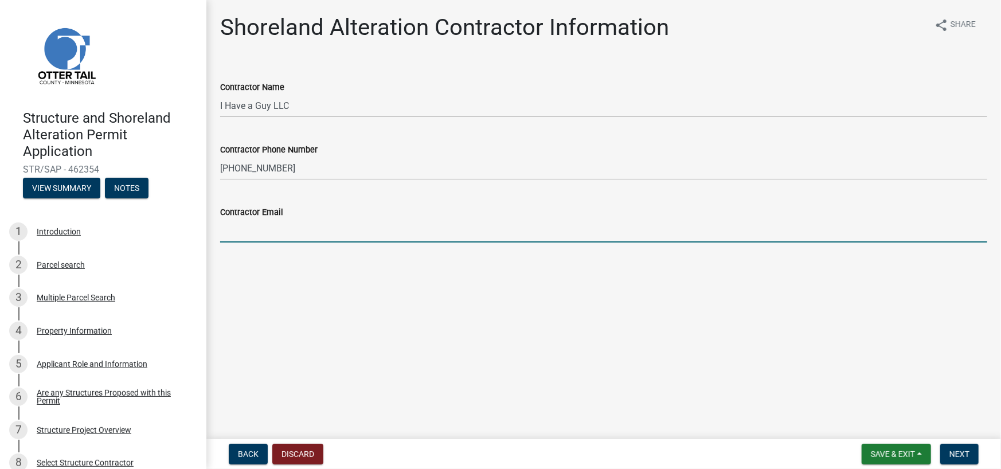
click at [279, 224] on input "Contractor Email" at bounding box center [603, 231] width 767 height 24
type input "[PERSON_NAME][EMAIL_ADDRESS][DOMAIN_NAME]"
click at [700, 314] on main "Shoreland Alteration Contractor Information share Share Contractor Name I Have …" at bounding box center [603, 217] width 795 height 435
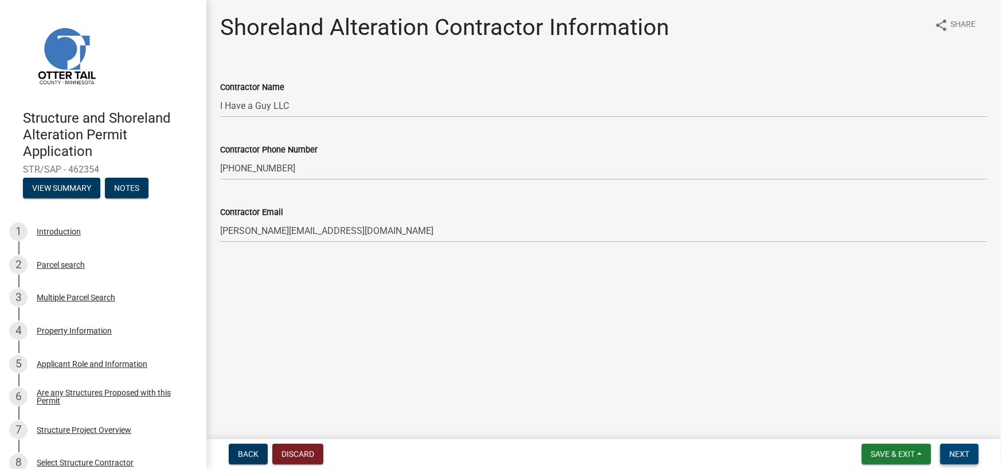
click at [964, 454] on span "Next" at bounding box center [960, 454] width 20 height 9
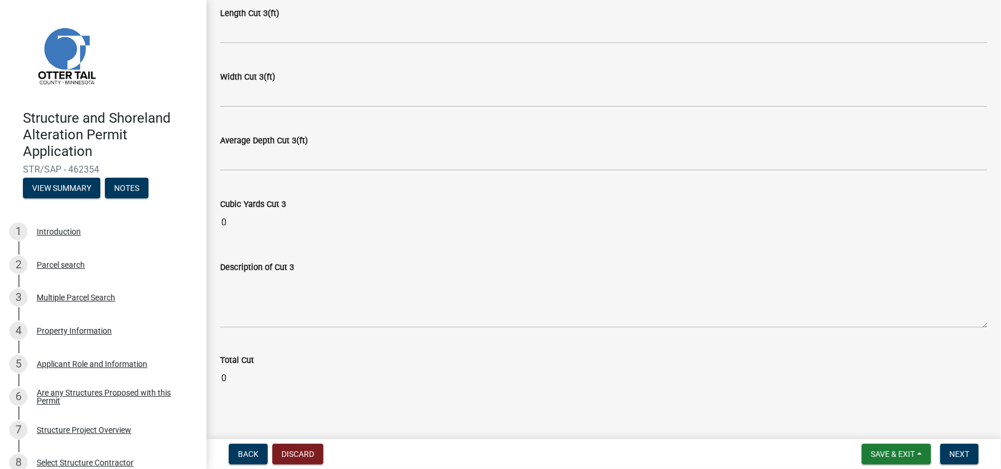
scroll to position [1466, 0]
click at [957, 454] on span "Next" at bounding box center [960, 454] width 20 height 9
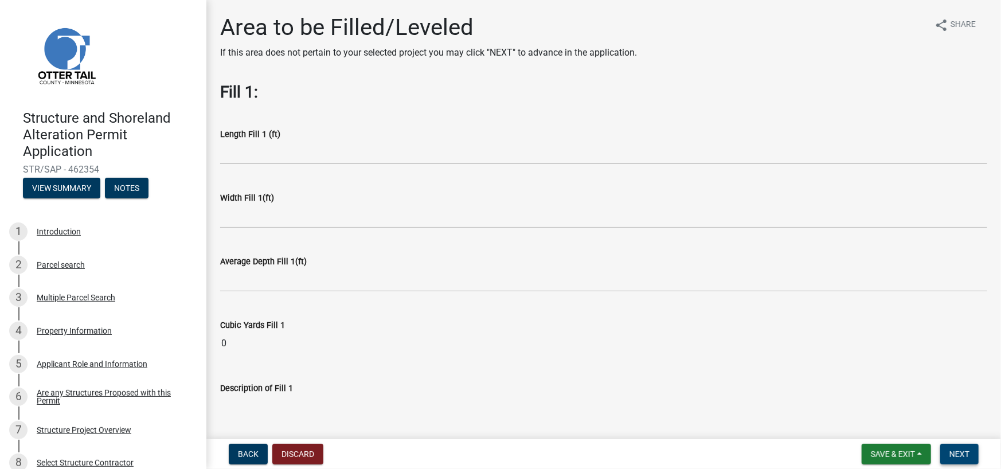
click at [964, 451] on span "Next" at bounding box center [960, 454] width 20 height 9
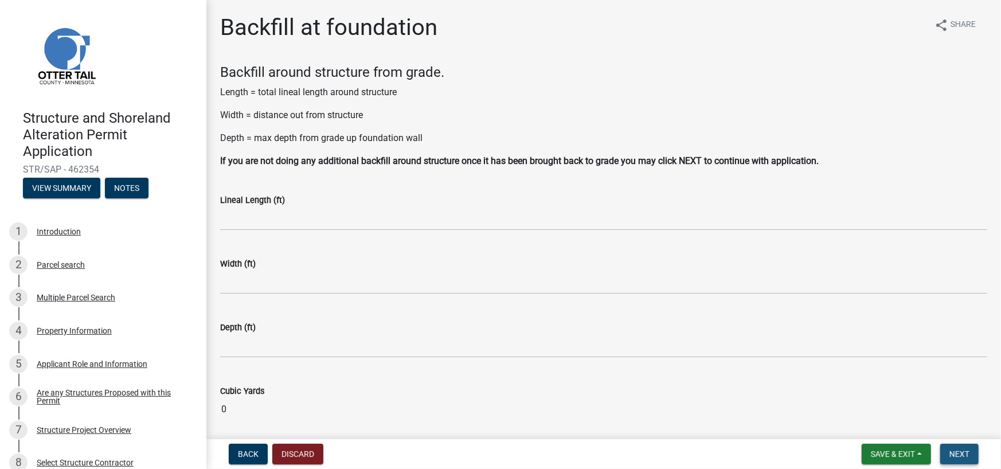
click at [962, 450] on span "Next" at bounding box center [960, 454] width 20 height 9
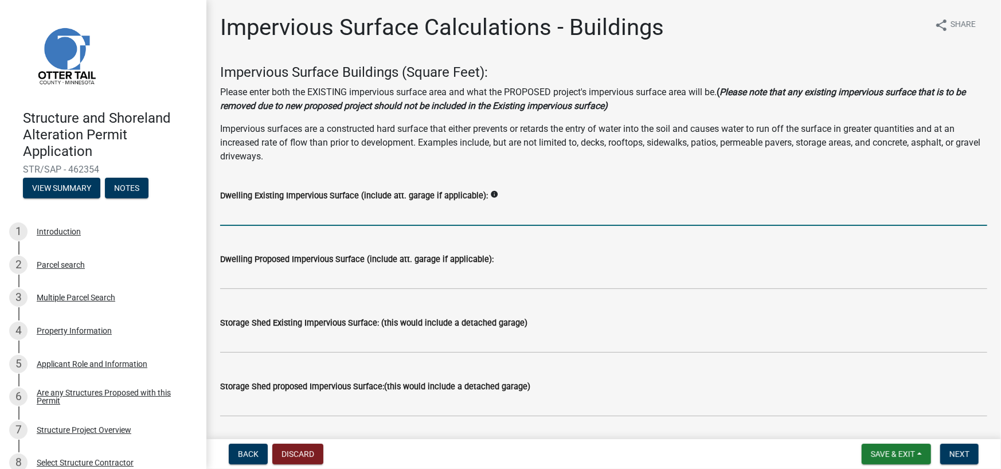
click at [375, 217] on input "text" at bounding box center [603, 214] width 767 height 24
click at [304, 212] on input "text" at bounding box center [603, 214] width 767 height 24
type input "640"
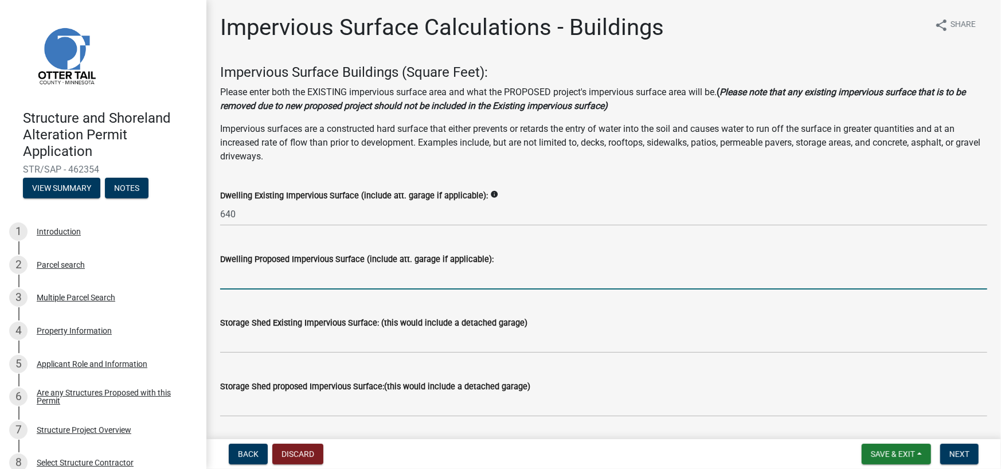
click at [306, 278] on input "text" at bounding box center [603, 278] width 767 height 24
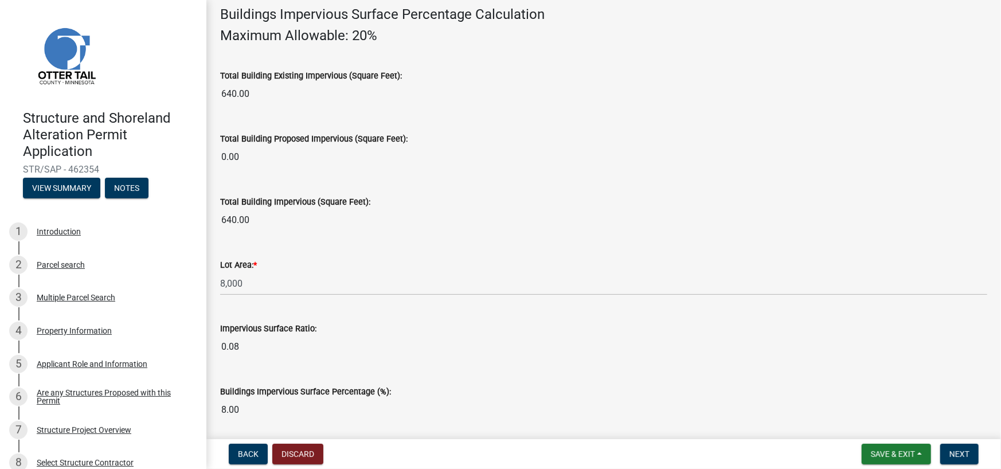
scroll to position [844, 0]
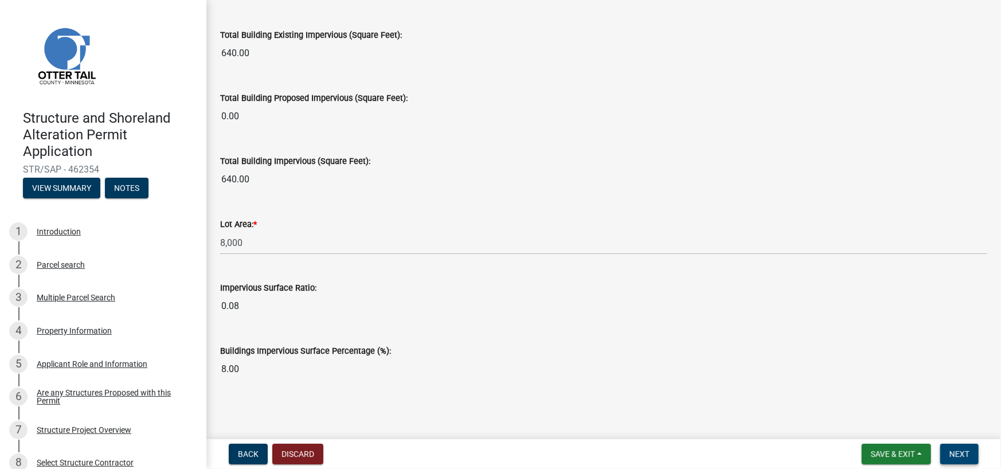
type input "1051"
click at [969, 455] on span "Next" at bounding box center [960, 454] width 20 height 9
click at [959, 453] on span "Next" at bounding box center [960, 454] width 20 height 9
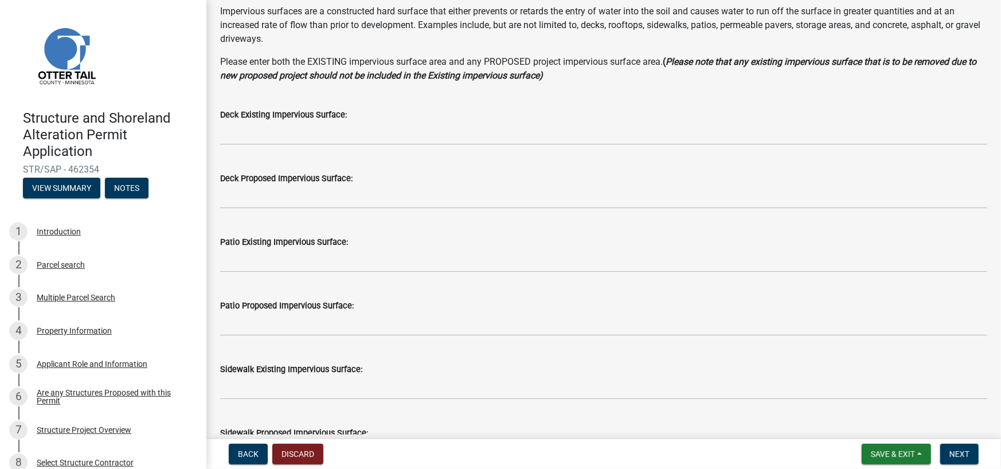
scroll to position [115, 0]
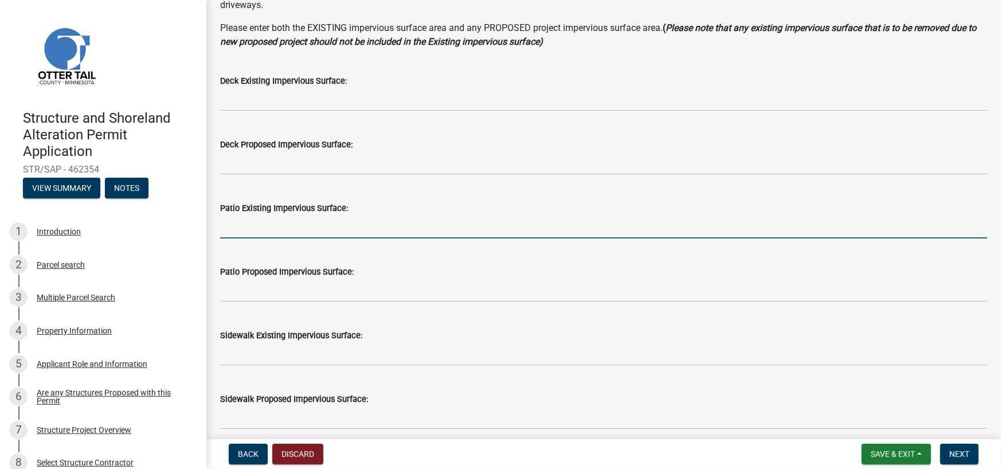
click at [305, 228] on input "text" at bounding box center [603, 227] width 767 height 24
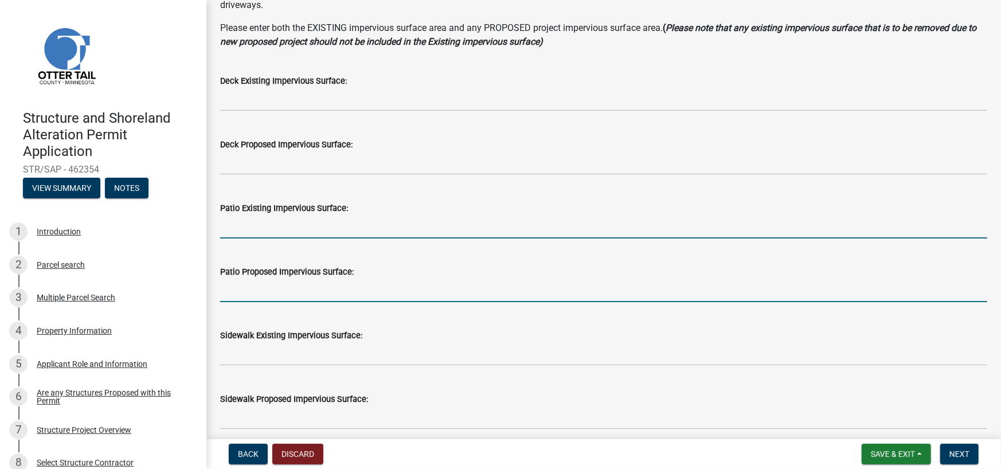
click at [316, 286] on input "text" at bounding box center [603, 291] width 767 height 24
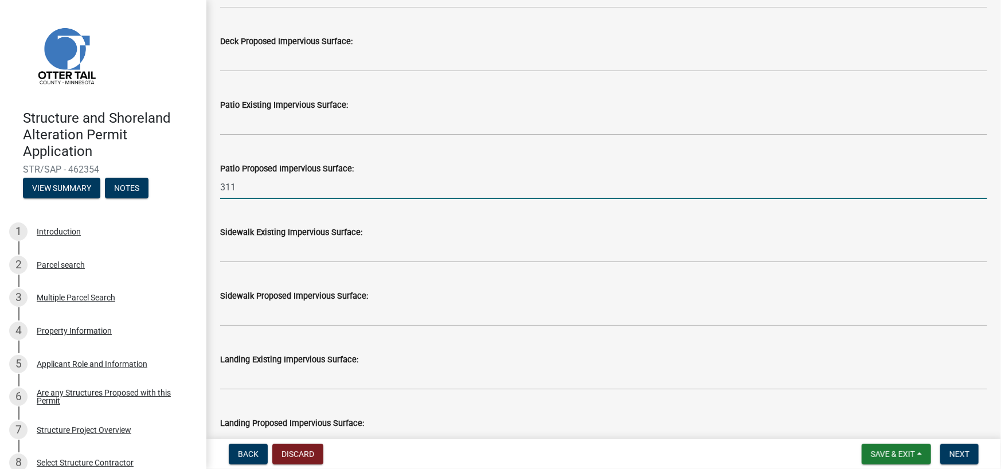
scroll to position [287, 0]
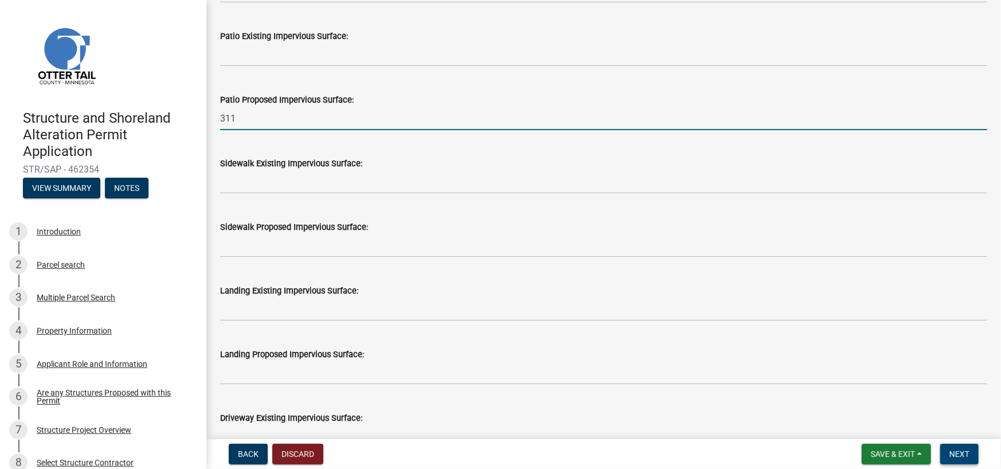
click at [966, 452] on span "Next" at bounding box center [960, 454] width 20 height 9
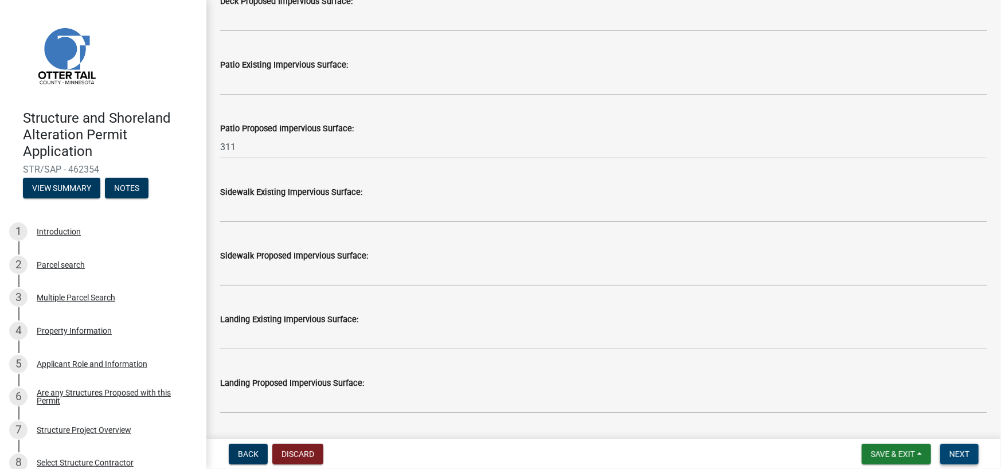
scroll to position [229, 0]
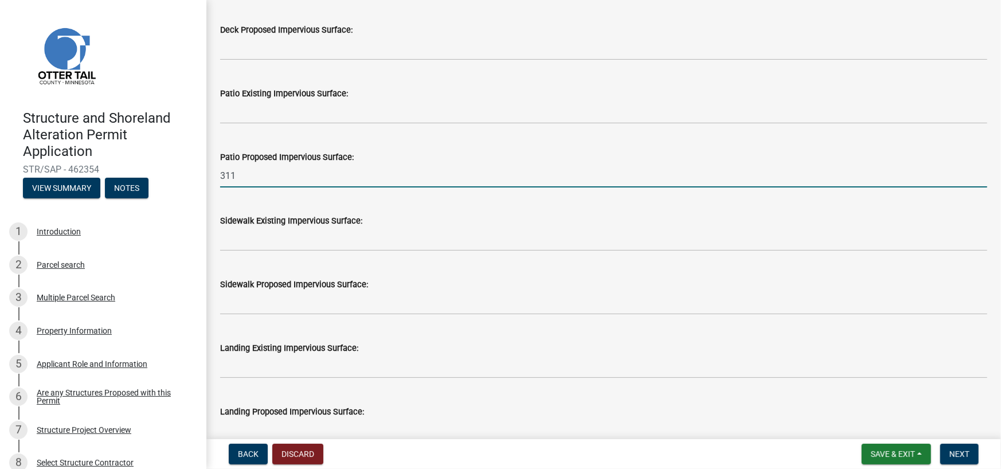
click at [248, 167] on input "311" at bounding box center [603, 176] width 767 height 24
drag, startPoint x: 227, startPoint y: 174, endPoint x: 213, endPoint y: 175, distance: 13.8
click at [218, 176] on div "Patio Proposed Impervious Surface: 311" at bounding box center [604, 160] width 785 height 53
type input "411"
click at [426, 268] on div "Sidewalk Proposed Impervious Surface:" at bounding box center [603, 288] width 767 height 53
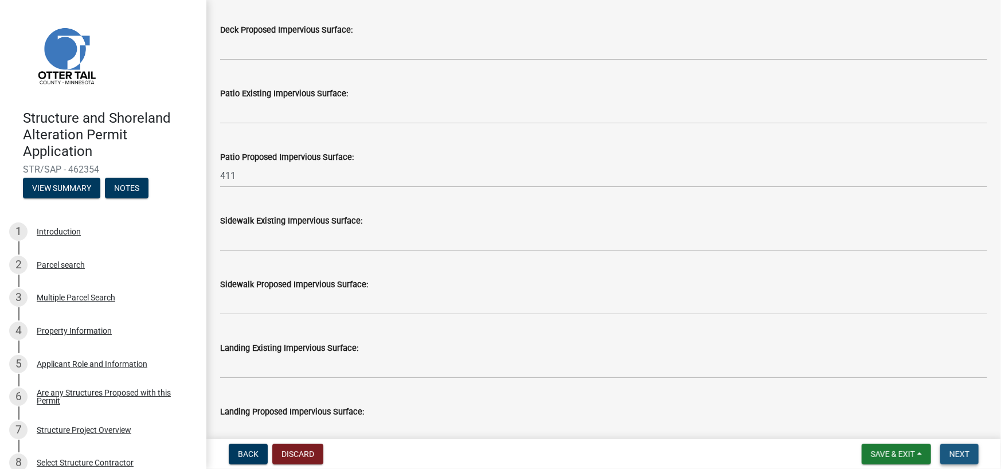
click at [953, 457] on span "Next" at bounding box center [960, 454] width 20 height 9
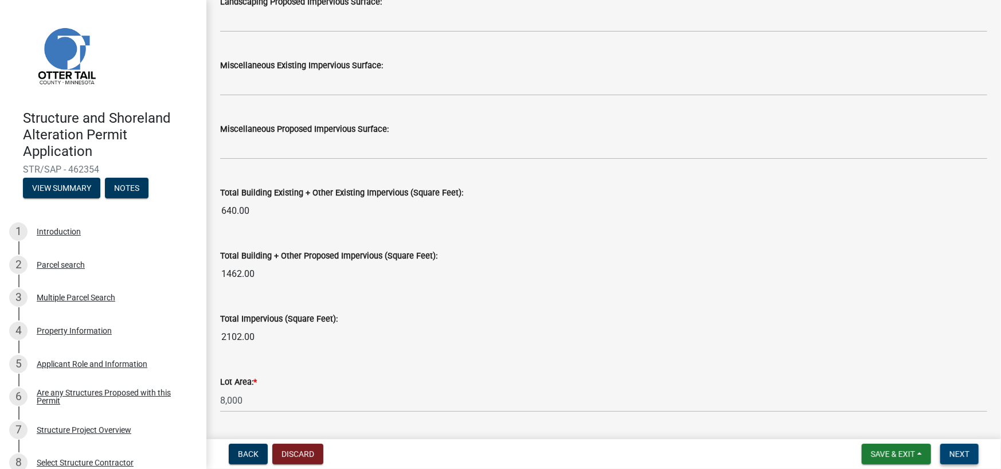
scroll to position [1307, 0]
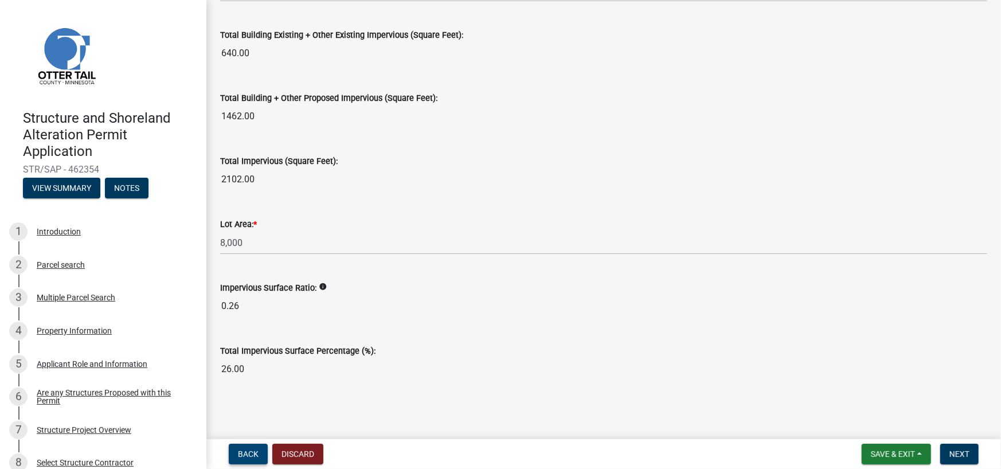
click at [234, 449] on button "Back" at bounding box center [248, 454] width 39 height 21
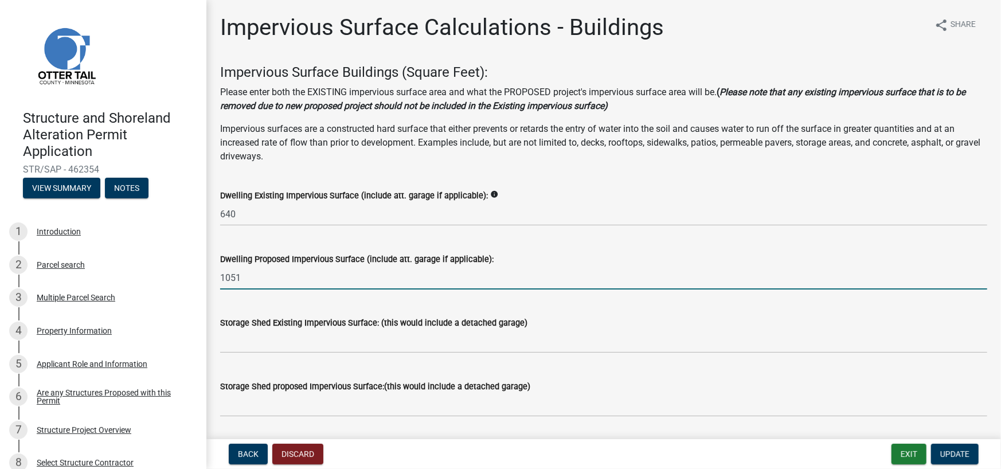
drag, startPoint x: 243, startPoint y: 276, endPoint x: 215, endPoint y: 276, distance: 28.7
click at [215, 276] on div "Dwelling Proposed Impervious Surface (include att. garage if applicable): 1051" at bounding box center [604, 262] width 785 height 53
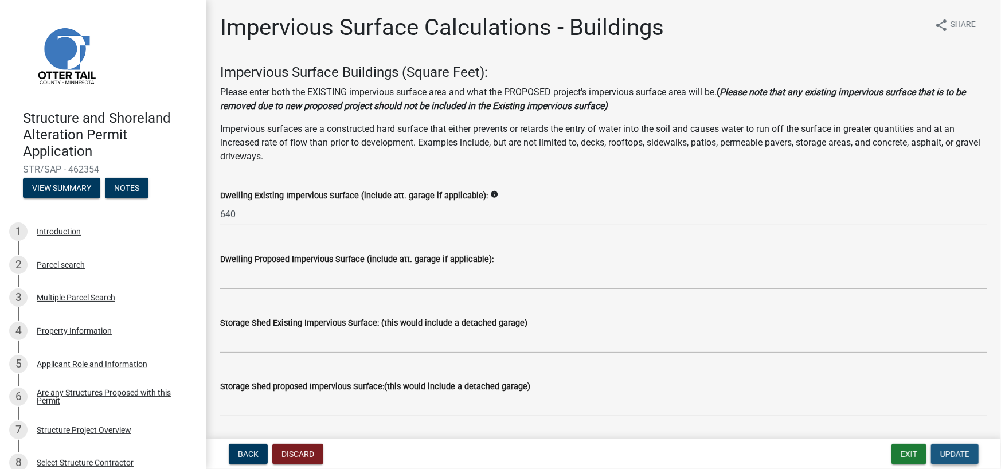
click at [957, 453] on span "Update" at bounding box center [955, 454] width 29 height 9
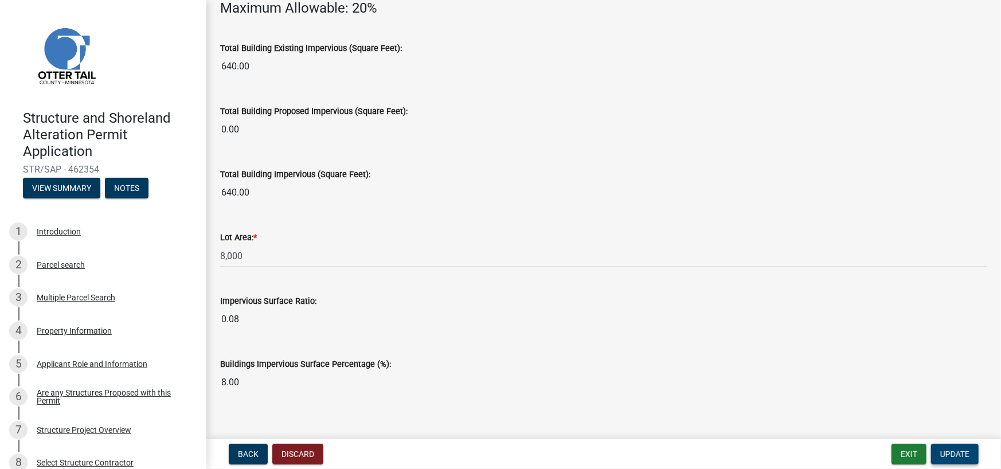
scroll to position [844, 0]
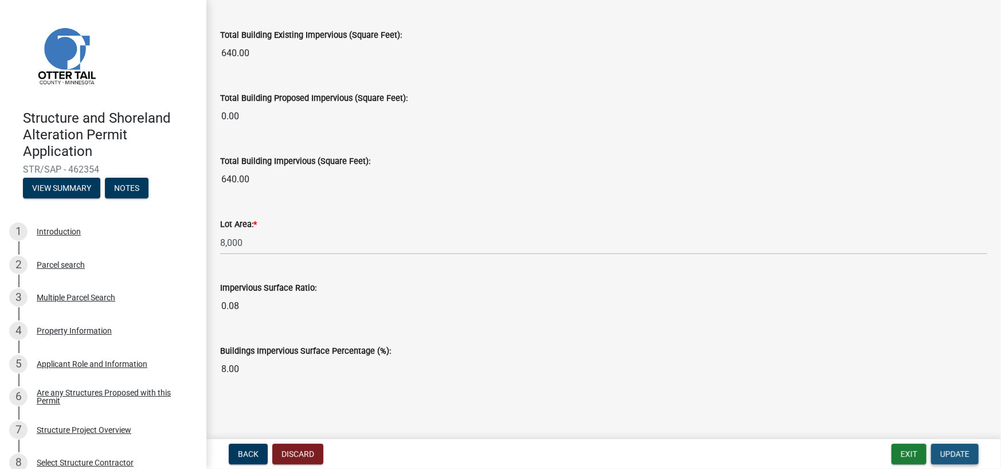
click at [959, 453] on span "Update" at bounding box center [955, 454] width 29 height 9
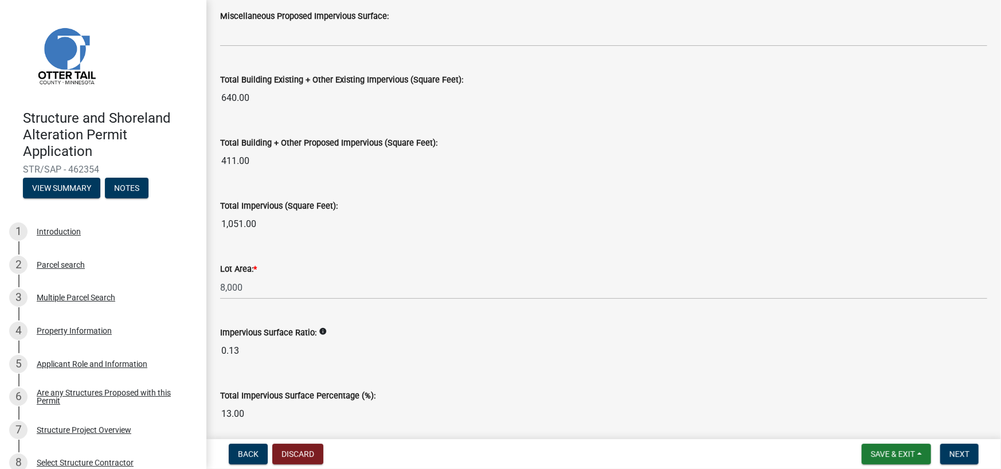
scroll to position [1307, 0]
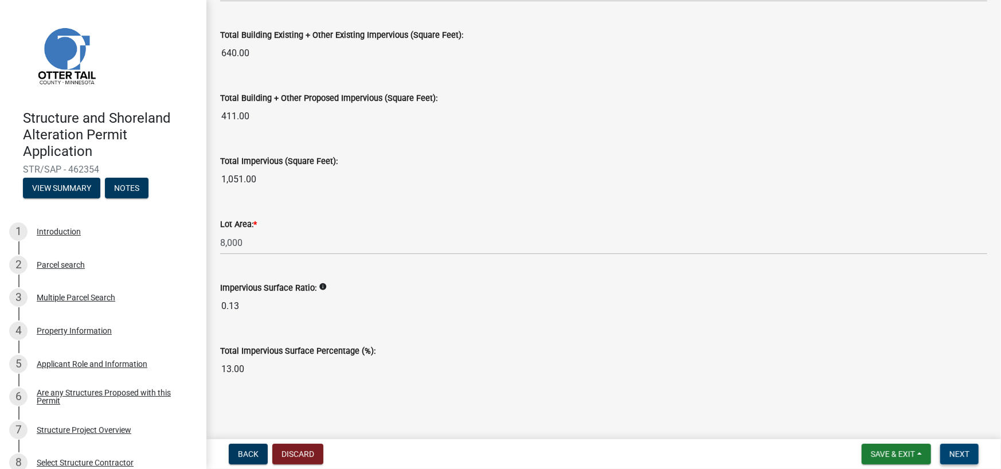
click at [970, 455] on button "Next" at bounding box center [960, 454] width 38 height 21
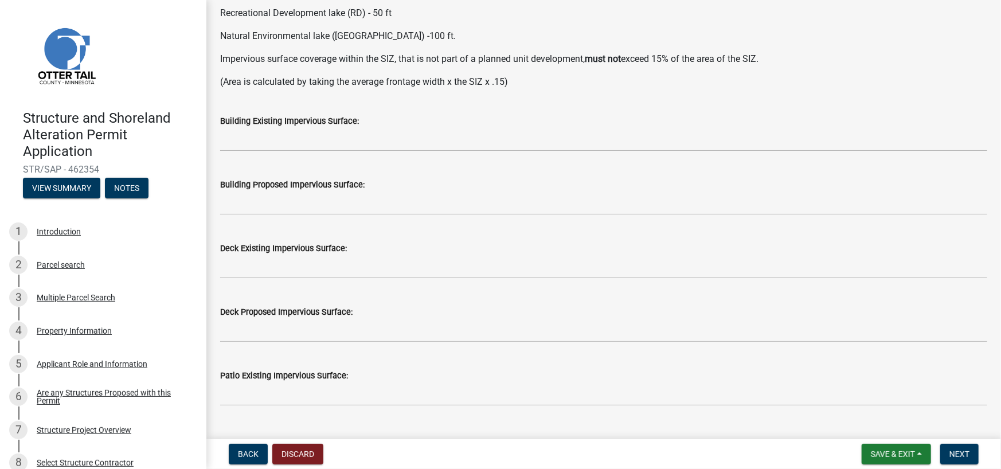
scroll to position [172, 0]
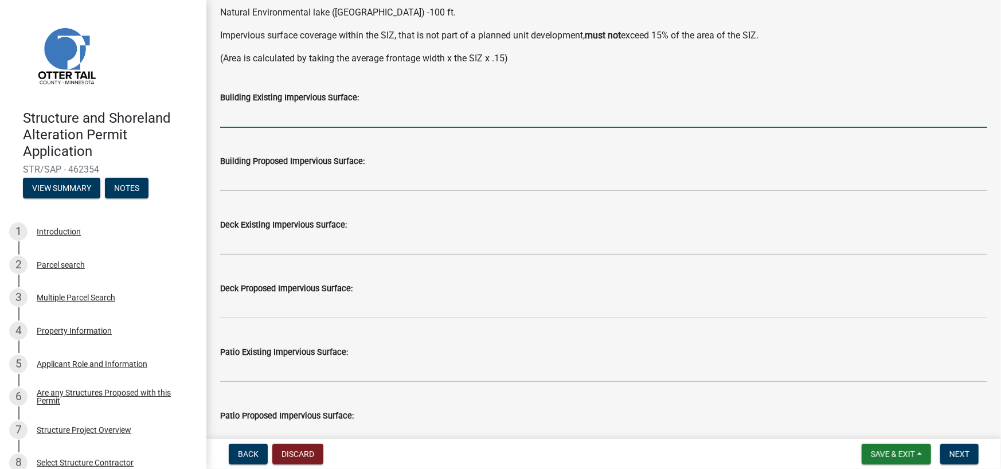
click at [383, 117] on input "text" at bounding box center [603, 116] width 767 height 24
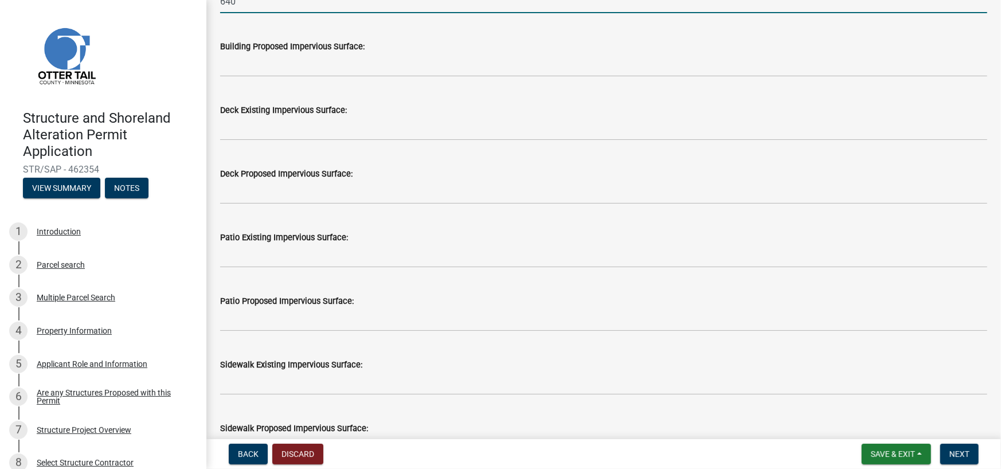
type input "640"
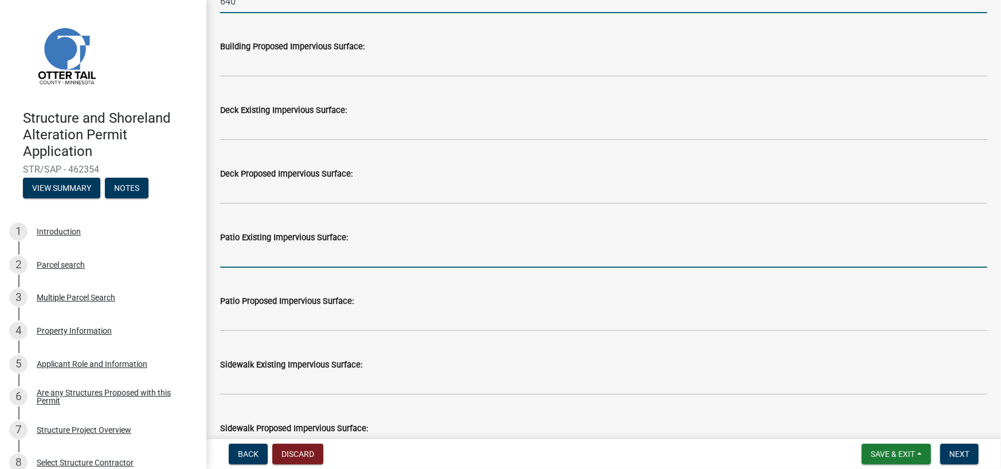
click at [288, 258] on input "text" at bounding box center [603, 256] width 767 height 24
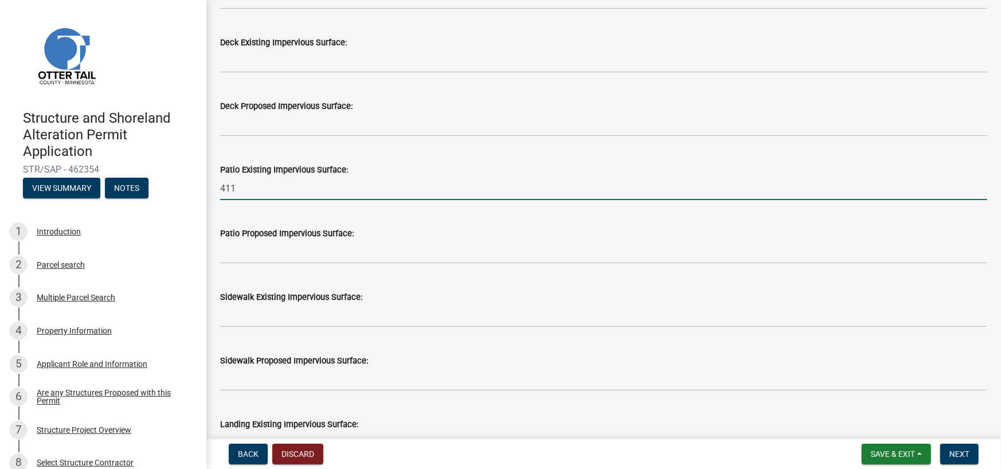
scroll to position [401, 0]
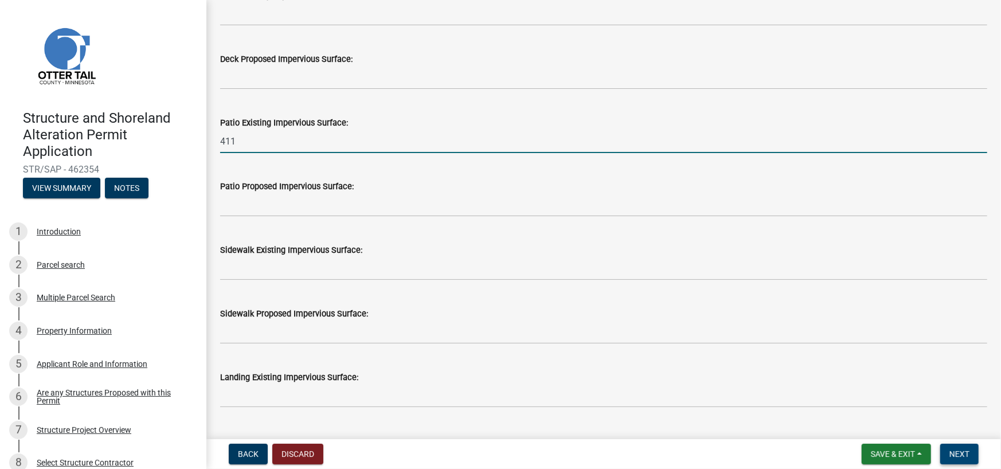
type input "411"
click at [960, 451] on span "Next" at bounding box center [960, 454] width 20 height 9
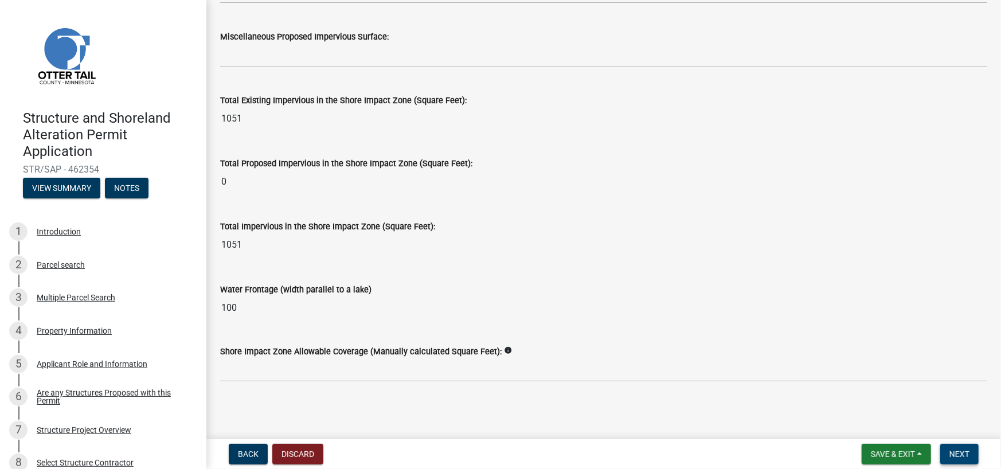
scroll to position [1444, 0]
click at [962, 457] on span "Next" at bounding box center [960, 454] width 20 height 9
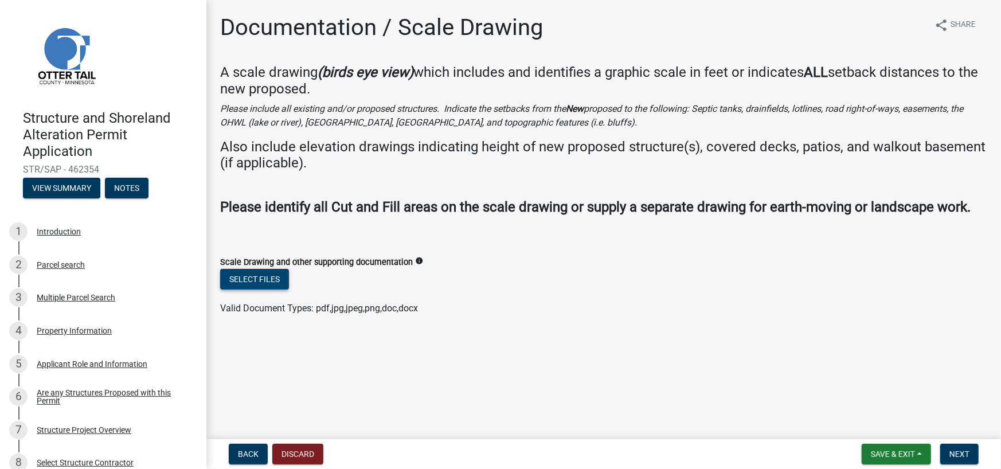
click at [264, 278] on button "Select files" at bounding box center [254, 279] width 69 height 21
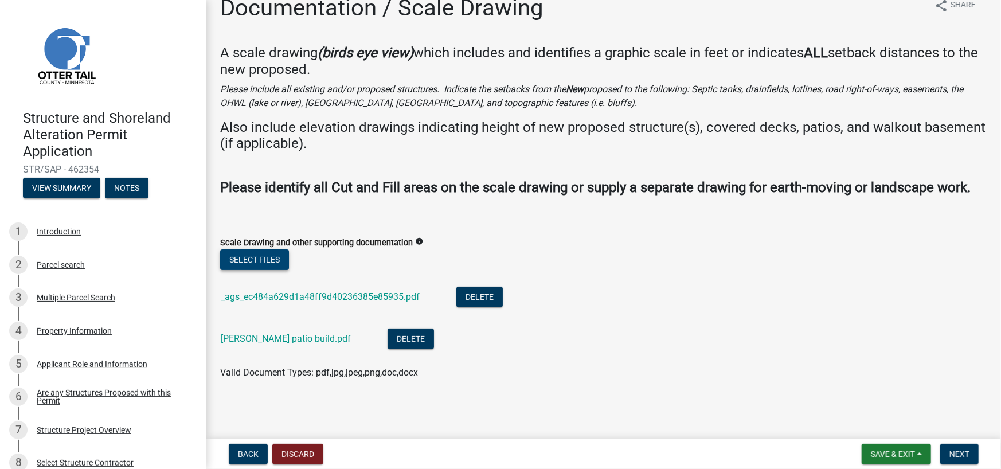
scroll to position [36, 0]
click at [963, 453] on span "Next" at bounding box center [960, 454] width 20 height 9
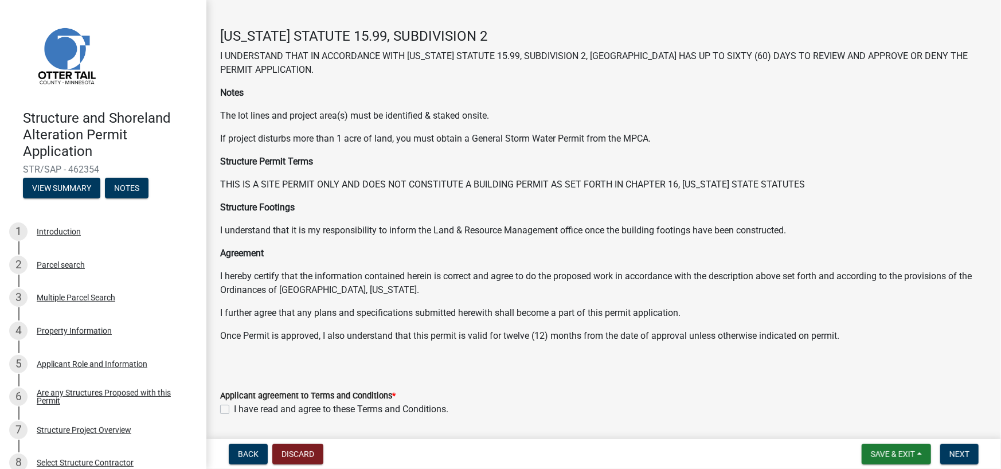
scroll to position [72, 0]
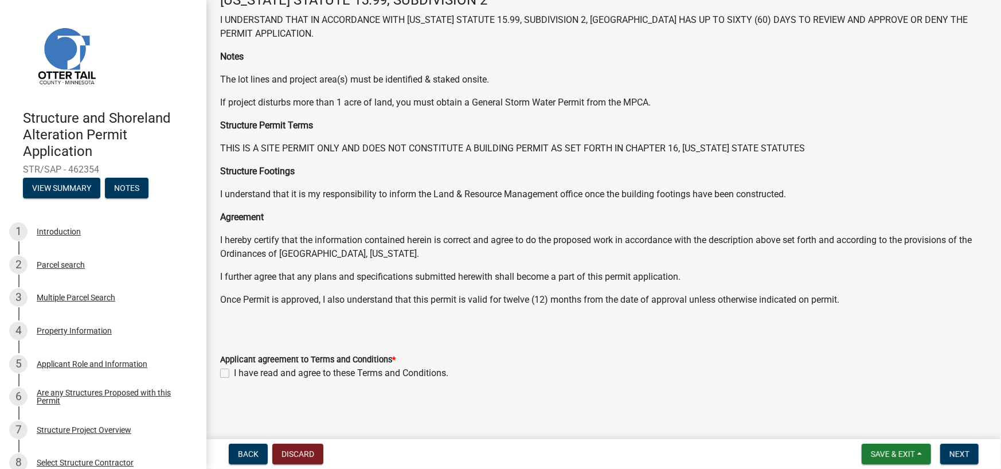
click at [234, 372] on label "I have read and agree to these Terms and Conditions." at bounding box center [341, 374] width 215 height 14
click at [234, 372] on input "I have read and agree to these Terms and Conditions." at bounding box center [237, 370] width 7 height 7
checkbox input "true"
click at [965, 458] on span "Next" at bounding box center [960, 454] width 20 height 9
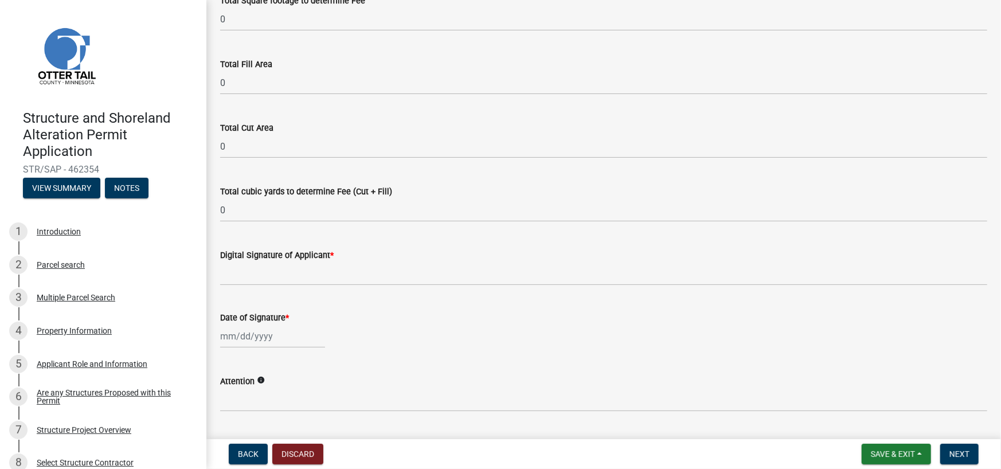
scroll to position [172, 0]
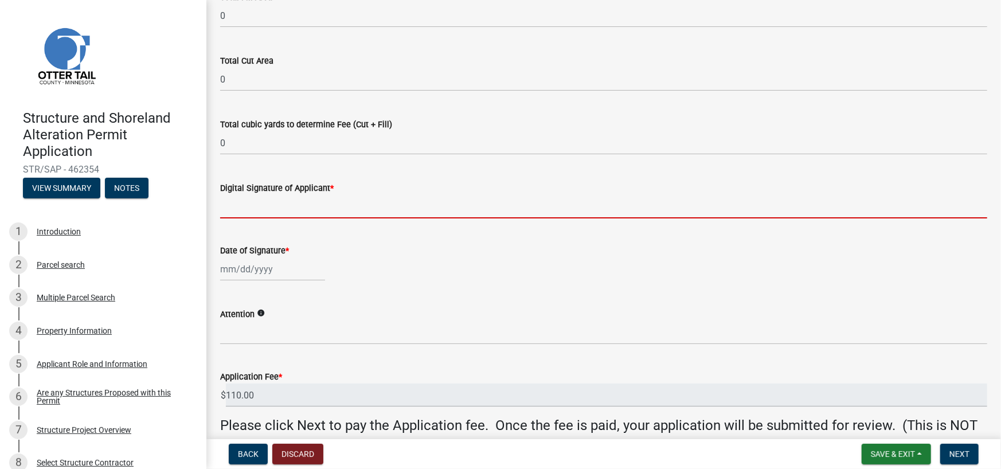
click at [312, 210] on input "Digital Signature of Applicant *" at bounding box center [603, 207] width 767 height 24
type input "[PERSON_NAME]"
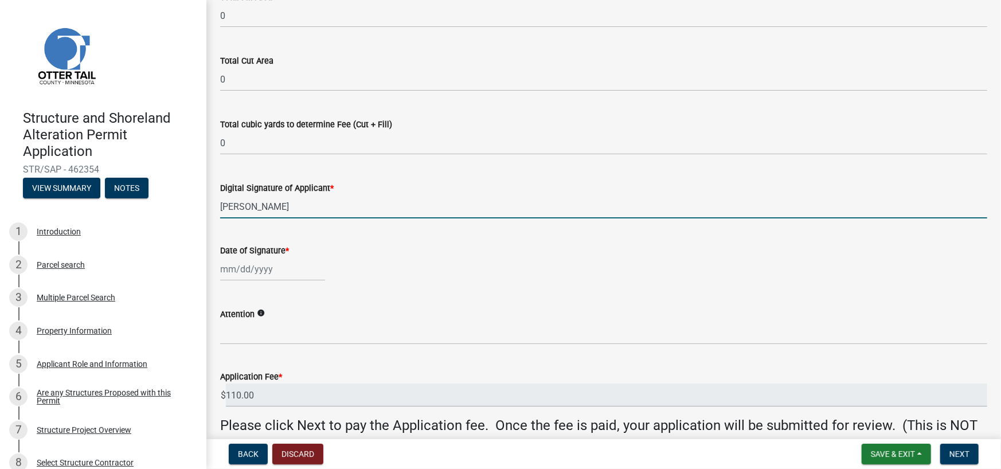
click at [280, 270] on div at bounding box center [272, 270] width 105 height 24
select select "8"
select select "2025"
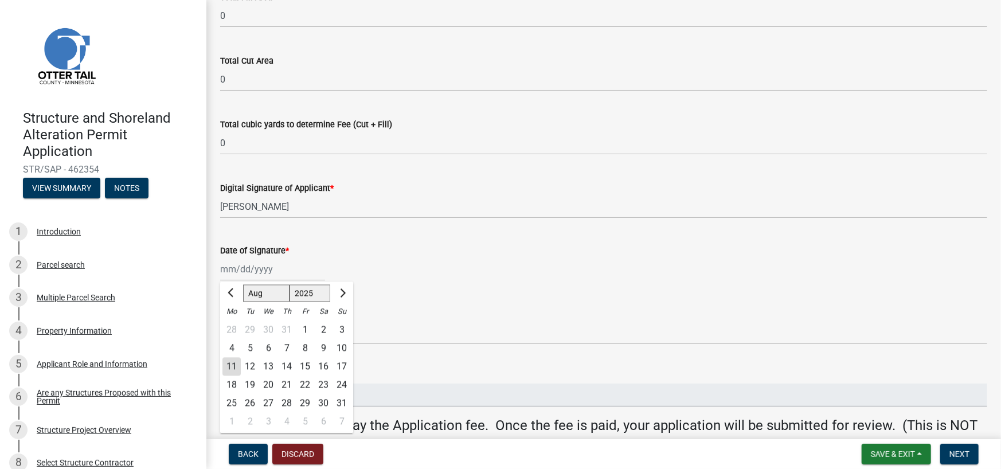
click at [233, 367] on div "11" at bounding box center [232, 367] width 18 height 18
type input "[DATE]"
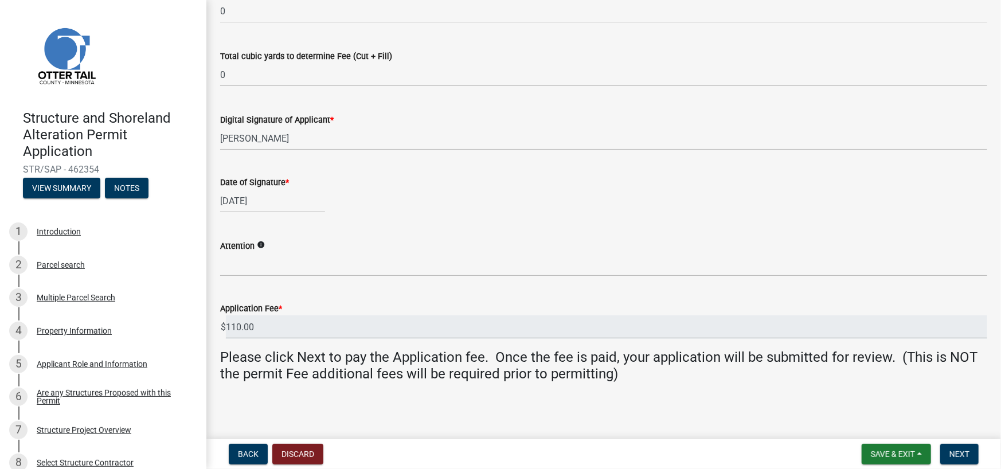
scroll to position [241, 0]
click at [966, 455] on span "Next" at bounding box center [960, 454] width 20 height 9
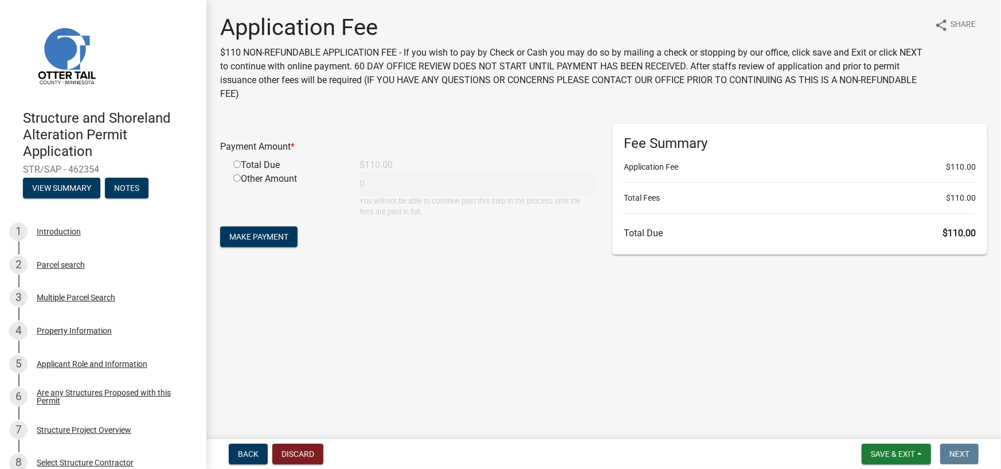
click at [237, 162] on input "radio" at bounding box center [236, 164] width 7 height 7
radio input "true"
type input "110"
click at [282, 235] on span "Make Payment" at bounding box center [258, 236] width 59 height 9
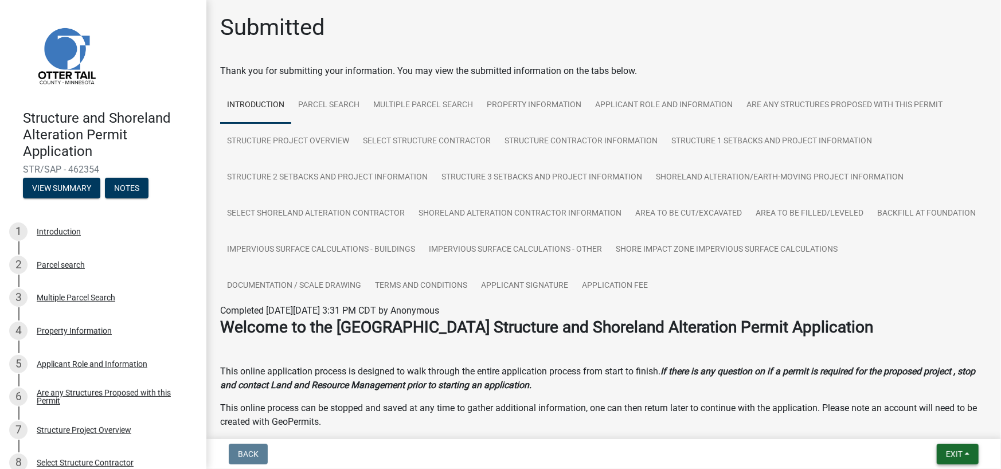
click at [961, 452] on span "Exit" at bounding box center [954, 454] width 17 height 9
click at [914, 426] on button "Save & Exit" at bounding box center [933, 425] width 92 height 28
